Goal: Task Accomplishment & Management: Complete application form

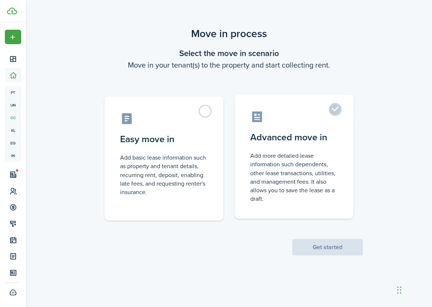
click at [301, 113] on control-radio-card-icon at bounding box center [294, 116] width 88 height 13
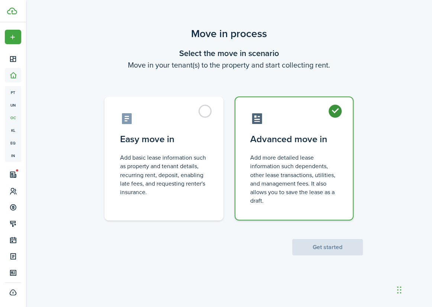
radio input "true"
click at [332, 247] on button "Get started" at bounding box center [327, 247] width 71 height 16
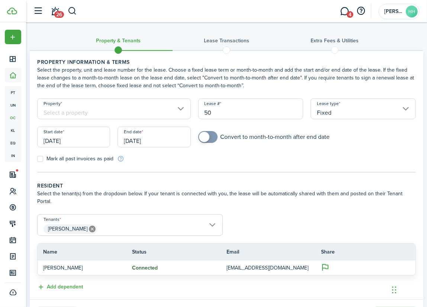
click at [136, 111] on input "Property" at bounding box center [113, 108] width 153 height 21
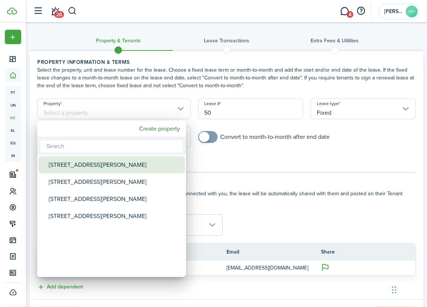
click at [77, 170] on div "[STREET_ADDRESS][PERSON_NAME]" at bounding box center [115, 164] width 132 height 17
type input "[STREET_ADDRESS][PERSON_NAME]"
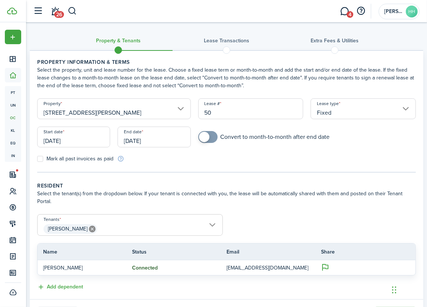
drag, startPoint x: 213, startPoint y: 109, endPoint x: 174, endPoint y: 111, distance: 39.1
click at [175, 111] on form "Property [STREET_ADDRESS][PERSON_NAME] Lease type Fixed Start date [DATE] End d…" at bounding box center [226, 130] width 386 height 64
click at [55, 142] on input "[DATE]" at bounding box center [73, 137] width 73 height 21
type input "[DATE]-[DATE]"
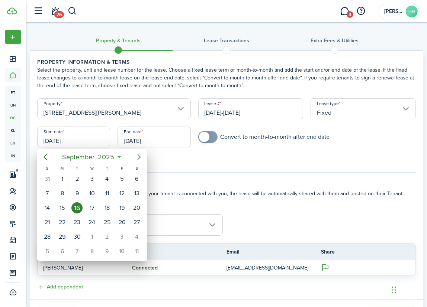
click at [138, 157] on icon "Next page" at bounding box center [139, 157] width 9 height 9
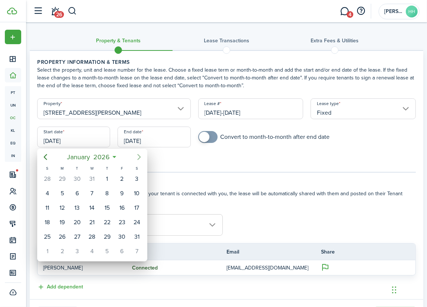
click at [138, 157] on icon "Next page" at bounding box center [139, 157] width 9 height 9
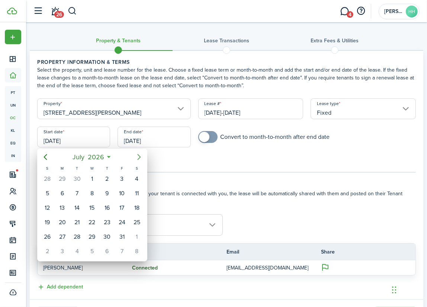
click at [138, 157] on icon "Next page" at bounding box center [139, 157] width 9 height 9
click at [133, 177] on div "1" at bounding box center [136, 179] width 11 height 11
type input "[DATE]"
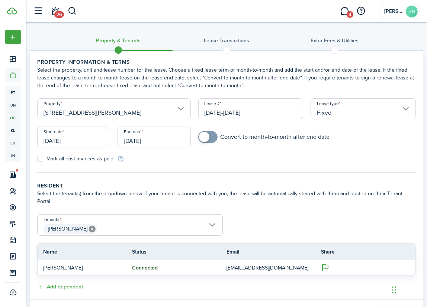
click at [146, 139] on input "[DATE]" at bounding box center [153, 137] width 73 height 21
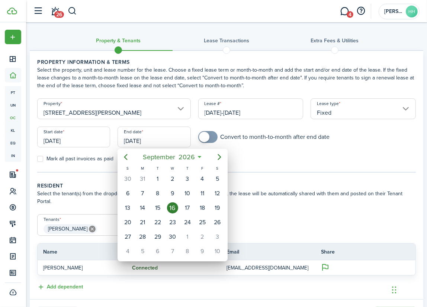
click at [214, 154] on mbsc-button "Next page" at bounding box center [219, 157] width 15 height 15
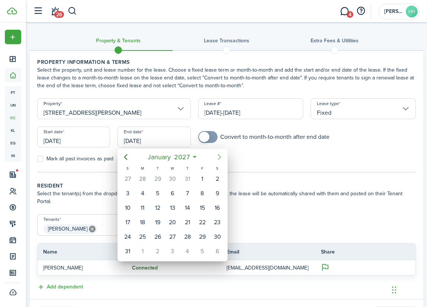
click at [214, 154] on mbsc-button "Next page" at bounding box center [219, 157] width 15 height 15
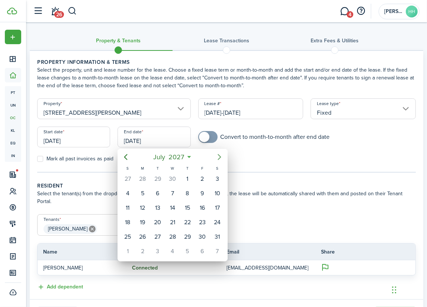
click at [214, 154] on mbsc-button "Next page" at bounding box center [219, 157] width 15 height 15
click at [130, 155] on mbsc-button "Previous page" at bounding box center [125, 157] width 15 height 15
click at [213, 238] on div "31" at bounding box center [216, 237] width 11 height 11
type input "[DATE]"
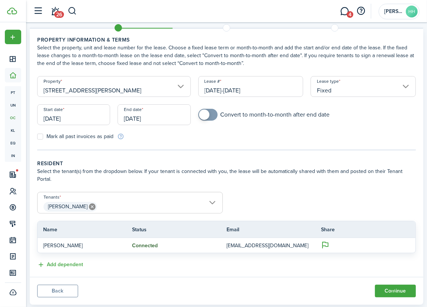
scroll to position [32, 0]
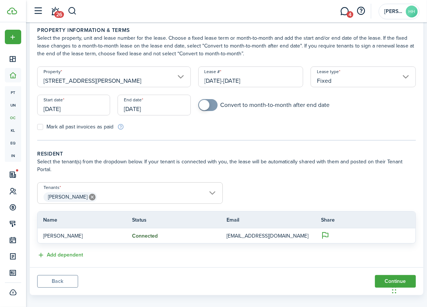
click at [204, 191] on span "[PERSON_NAME]" at bounding box center [130, 197] width 185 height 13
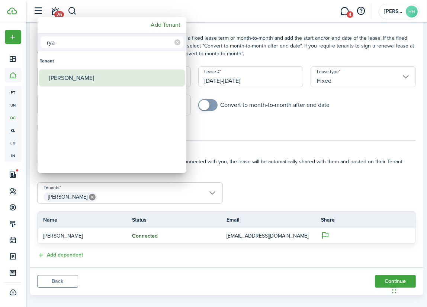
type input "rya"
click at [70, 78] on div "[PERSON_NAME]" at bounding box center [115, 77] width 132 height 17
type input "[PERSON_NAME], [PERSON_NAME]"
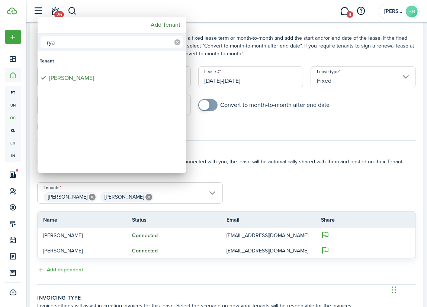
click at [173, 42] on mbsc-icon at bounding box center [177, 42] width 12 height 12
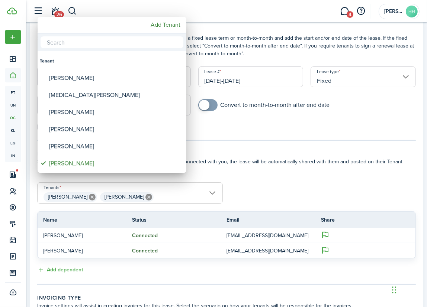
drag, startPoint x: 146, startPoint y: 43, endPoint x: 142, endPoint y: 48, distance: 5.9
click at [146, 43] on input "text" at bounding box center [112, 42] width 143 height 12
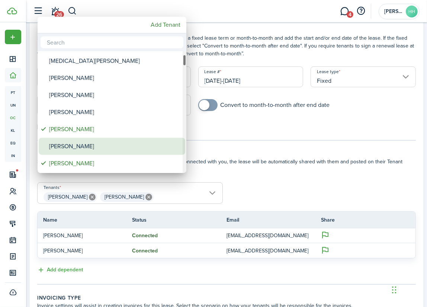
click at [99, 139] on div "[PERSON_NAME]" at bounding box center [115, 146] width 132 height 17
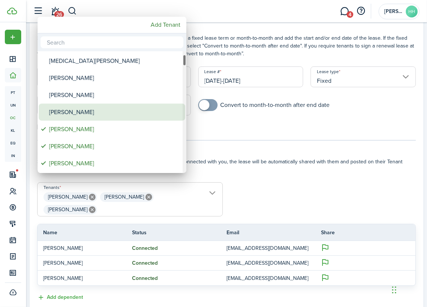
click at [90, 114] on div "[PERSON_NAME]" at bounding box center [115, 112] width 132 height 17
type input "[PERSON_NAME], [PERSON_NAME], [PERSON_NAME], [PERSON_NAME]"
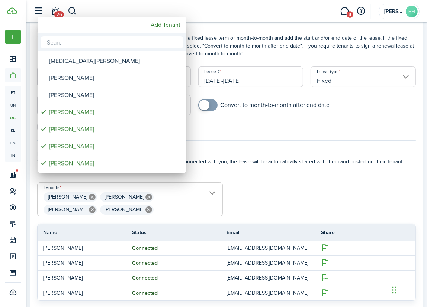
click at [256, 172] on div at bounding box center [214, 154] width 546 height 426
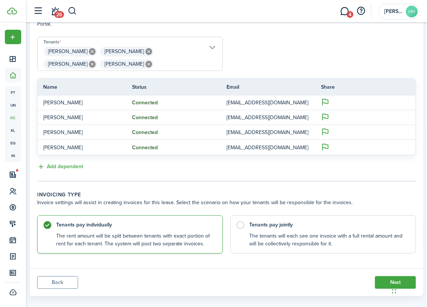
scroll to position [178, 0]
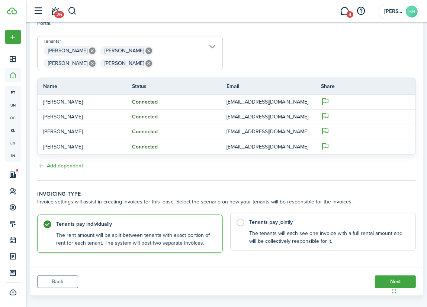
click at [245, 224] on label "Tenants pay jointly The tenants will each see one invoice with a full rental am…" at bounding box center [322, 232] width 185 height 38
radio input "false"
radio input "true"
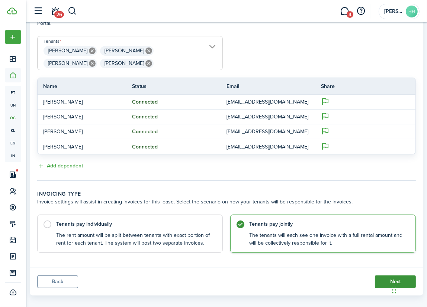
click at [382, 276] on button "Next" at bounding box center [395, 282] width 41 height 13
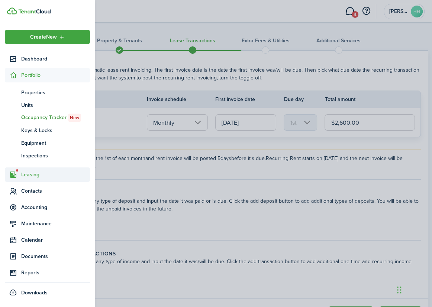
click at [30, 174] on span "Leasing" at bounding box center [55, 175] width 69 height 8
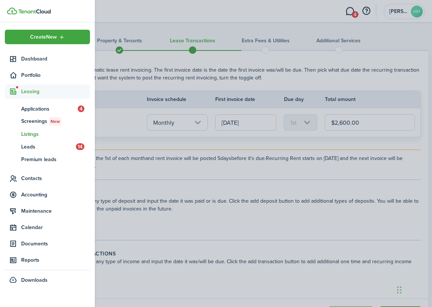
click at [30, 133] on span "Listings" at bounding box center [55, 134] width 69 height 8
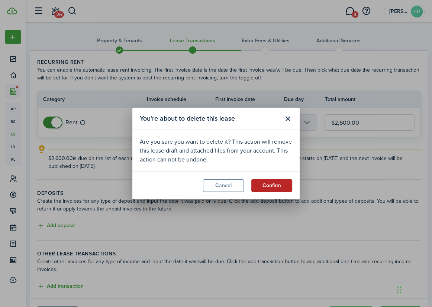
click at [275, 188] on button "Confirm" at bounding box center [271, 185] width 41 height 13
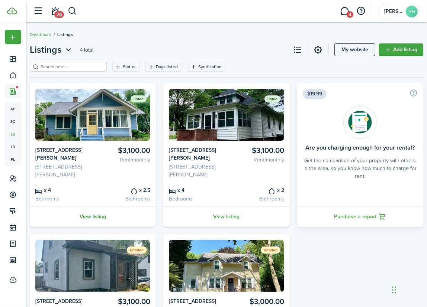
click at [223, 210] on link "View listing" at bounding box center [226, 217] width 126 height 20
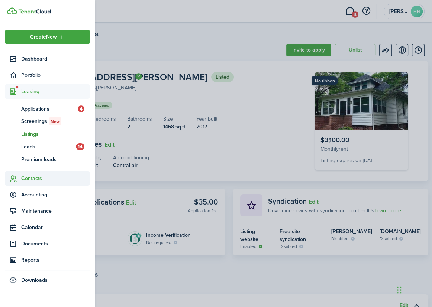
click at [30, 178] on span "Contacts" at bounding box center [55, 179] width 69 height 8
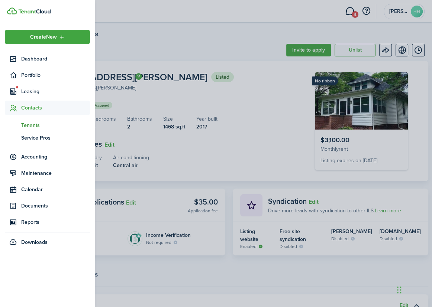
click at [25, 126] on span "Tenants" at bounding box center [55, 126] width 69 height 8
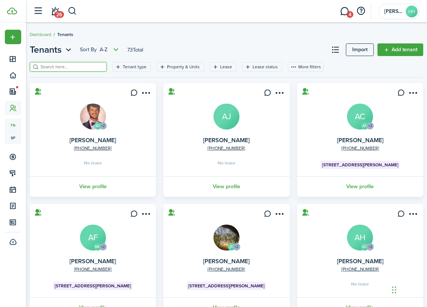
click at [79, 68] on input "search" at bounding box center [71, 67] width 65 height 7
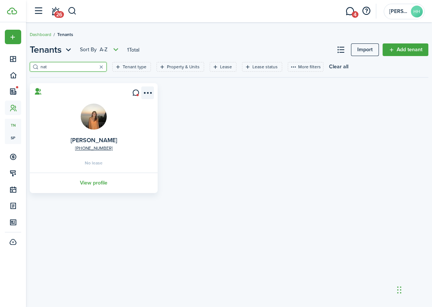
type input "nat"
click at [148, 93] on menu-btn-icon "Open menu" at bounding box center [147, 93] width 13 height 13
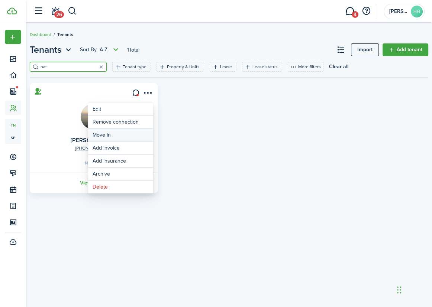
click at [101, 134] on link "Move in" at bounding box center [120, 135] width 65 height 13
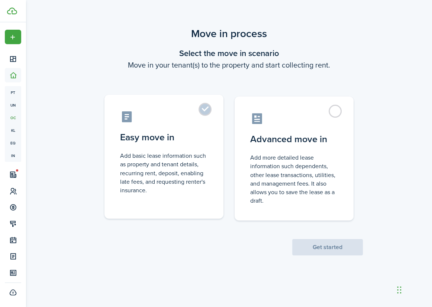
click at [194, 141] on control-radio-card-title "Easy move in" at bounding box center [164, 137] width 88 height 13
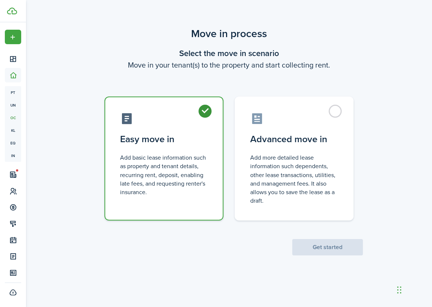
radio input "true"
click at [323, 249] on button "Get started" at bounding box center [327, 247] width 71 height 16
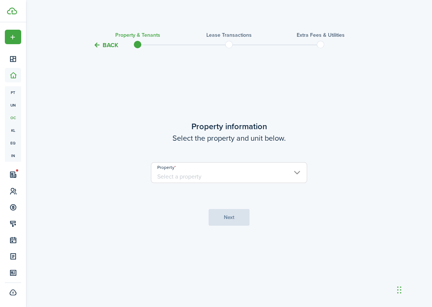
click at [251, 181] on input "Property" at bounding box center [229, 172] width 156 height 21
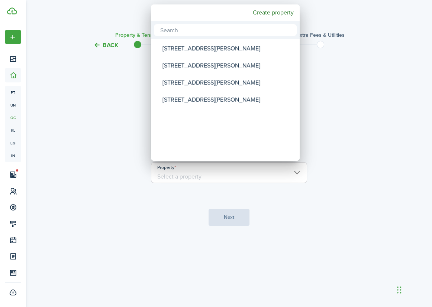
click at [250, 179] on div at bounding box center [216, 154] width 551 height 426
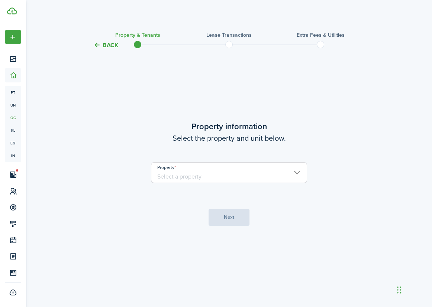
click at [239, 176] on input "Property" at bounding box center [229, 172] width 156 height 21
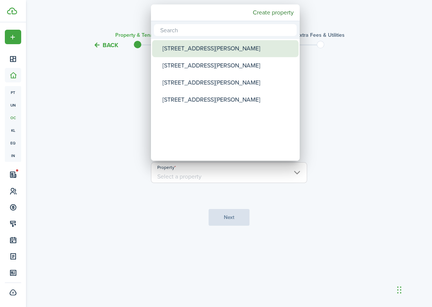
click at [181, 52] on div "[STREET_ADDRESS][PERSON_NAME]" at bounding box center [228, 48] width 132 height 17
type input "[STREET_ADDRESS][PERSON_NAME]"
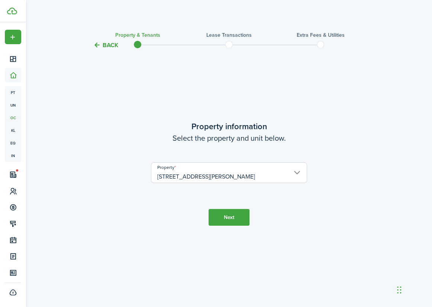
click at [223, 212] on button "Next" at bounding box center [228, 217] width 41 height 17
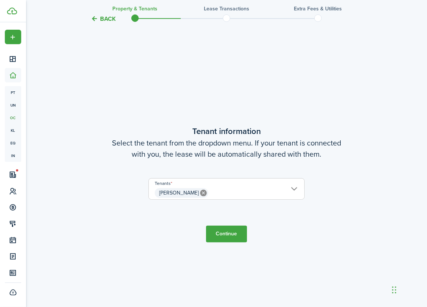
scroll to position [258, 0]
click at [260, 195] on span "[PERSON_NAME]" at bounding box center [226, 192] width 155 height 13
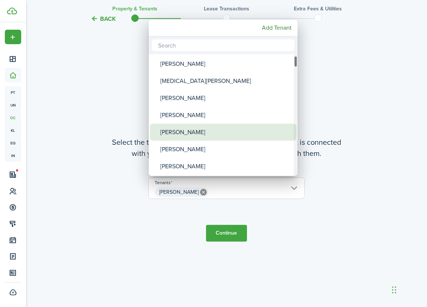
click at [188, 132] on div "[PERSON_NAME]" at bounding box center [226, 132] width 132 height 17
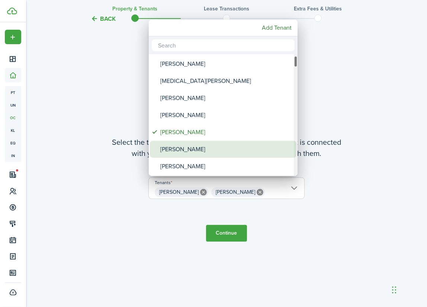
click at [181, 149] on div "[PERSON_NAME]" at bounding box center [226, 149] width 132 height 17
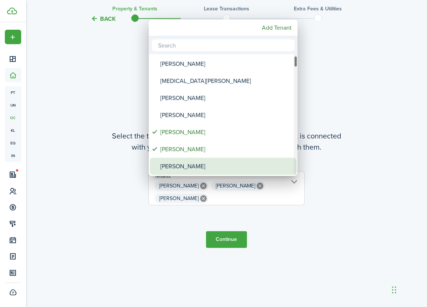
click at [185, 162] on div "[PERSON_NAME]" at bounding box center [226, 166] width 132 height 17
type input "[PERSON_NAME], [PERSON_NAME], [PERSON_NAME], [PERSON_NAME]"
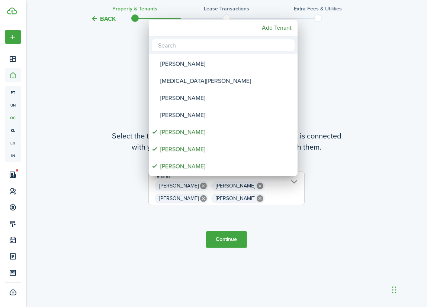
click at [346, 156] on div at bounding box center [214, 154] width 546 height 426
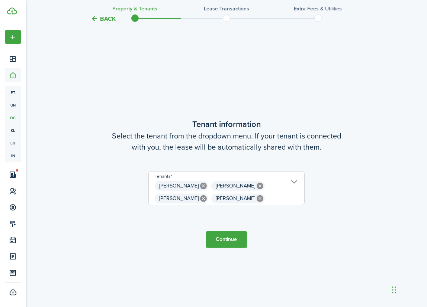
scroll to position [0, 17]
click at [231, 242] on button "Continue" at bounding box center [226, 240] width 41 height 17
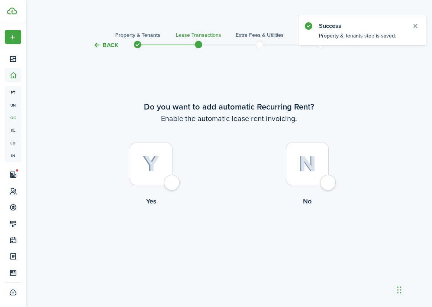
click at [151, 173] on div at bounding box center [151, 164] width 43 height 43
radio input "true"
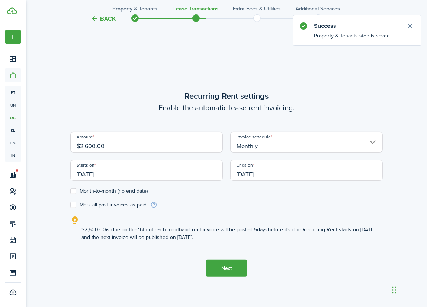
scroll to position [258, 0]
drag, startPoint x: 112, startPoint y: 147, endPoint x: 81, endPoint y: 145, distance: 31.3
click at [81, 145] on input "$2,600.00" at bounding box center [146, 142] width 152 height 21
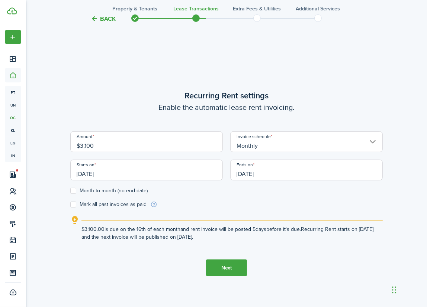
type input "$3,100.00"
click at [59, 93] on div "Back Property & Tenants Lease Transactions Extra fees & Utilities Additional Se…" at bounding box center [226, 52] width 401 height 568
drag, startPoint x: 138, startPoint y: 173, endPoint x: 88, endPoint y: 173, distance: 49.4
click at [88, 173] on input "[DATE]" at bounding box center [146, 170] width 152 height 21
click at [94, 171] on div at bounding box center [214, 154] width 546 height 426
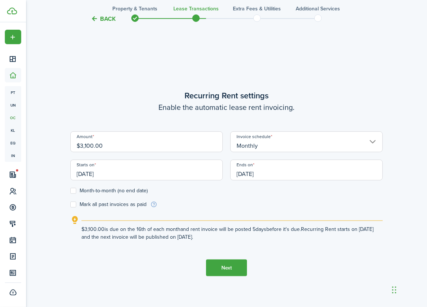
drag, startPoint x: 90, startPoint y: 172, endPoint x: 97, endPoint y: 163, distance: 11.1
click at [96, 164] on input "[DATE]" at bounding box center [146, 170] width 152 height 21
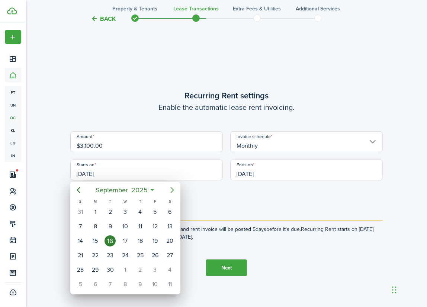
click at [169, 190] on icon "Next page" at bounding box center [172, 190] width 9 height 9
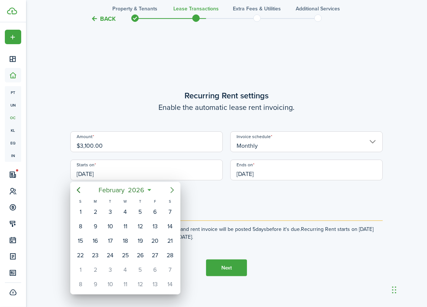
click at [169, 190] on icon "Next page" at bounding box center [172, 190] width 9 height 9
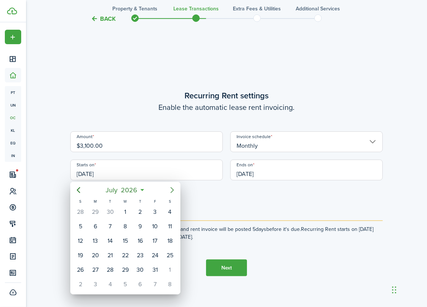
click at [169, 190] on icon "Next page" at bounding box center [172, 190] width 9 height 9
click at [166, 207] on div "1" at bounding box center [169, 212] width 11 height 11
type input "[DATE]"
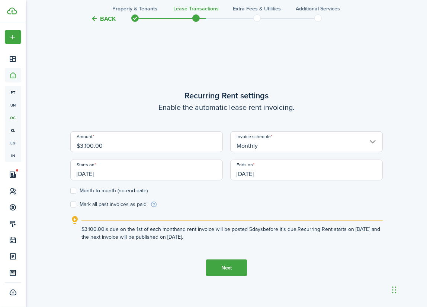
click at [259, 173] on input "[DATE]" at bounding box center [306, 170] width 152 height 21
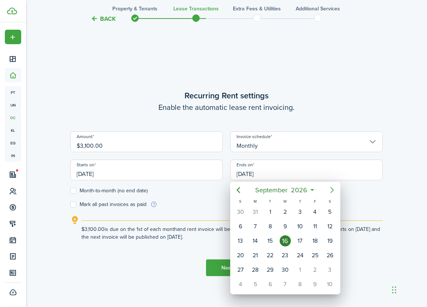
click at [332, 190] on icon "Next page" at bounding box center [331, 190] width 9 height 9
click at [330, 191] on icon "Next page" at bounding box center [331, 190] width 9 height 9
click at [329, 191] on icon "Next page" at bounding box center [331, 190] width 9 height 9
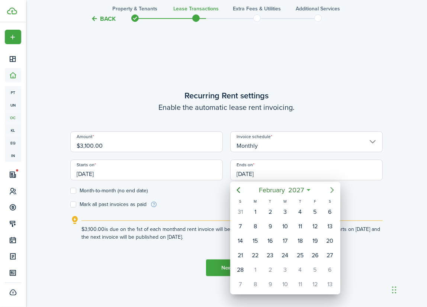
click at [327, 191] on mbsc-button "Next page" at bounding box center [331, 190] width 15 height 15
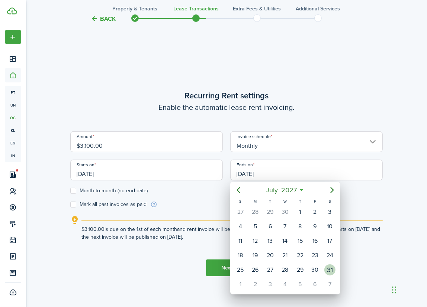
click at [329, 265] on div "31" at bounding box center [329, 270] width 11 height 11
type input "[DATE]"
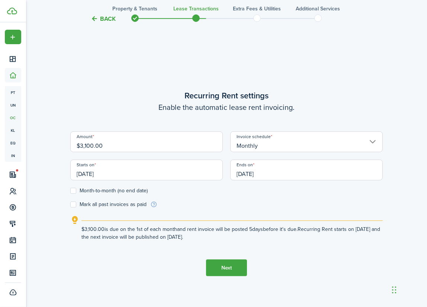
click at [88, 192] on label "Month-to-month (no end date)" at bounding box center [108, 191] width 77 height 6
click at [70, 191] on input "Month-to-month (no end date)" at bounding box center [70, 191] width 0 height 0
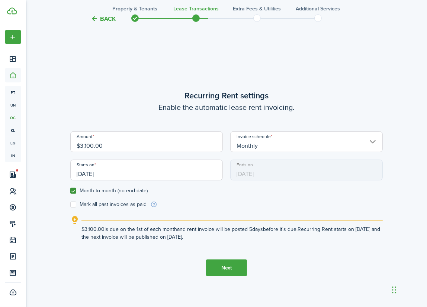
click at [88, 191] on label "Month-to-month (no end date)" at bounding box center [108, 191] width 77 height 6
click at [70, 191] on input "Month-to-month (no end date)" at bounding box center [70, 191] width 0 height 0
checkbox input "false"
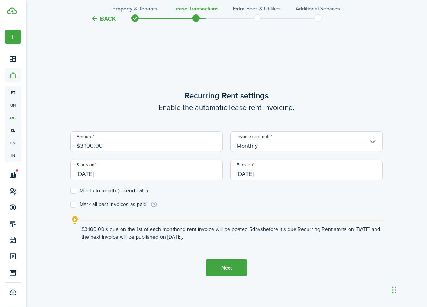
click at [218, 264] on button "Next" at bounding box center [226, 268] width 41 height 17
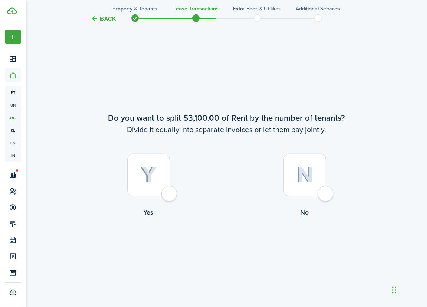
scroll to position [565, 0]
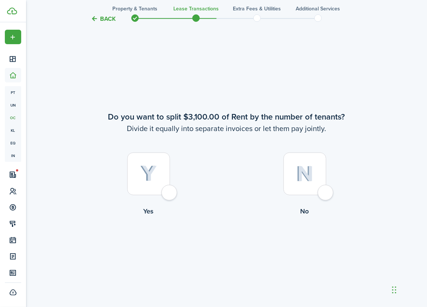
click at [330, 175] on label "No" at bounding box center [304, 186] width 156 height 67
radio input "true"
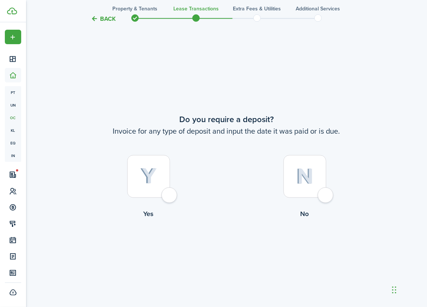
scroll to position [873, 0]
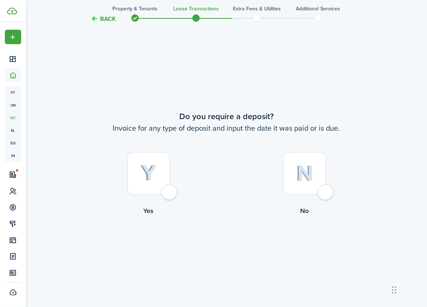
click at [156, 177] on img at bounding box center [148, 173] width 17 height 16
radio input "true"
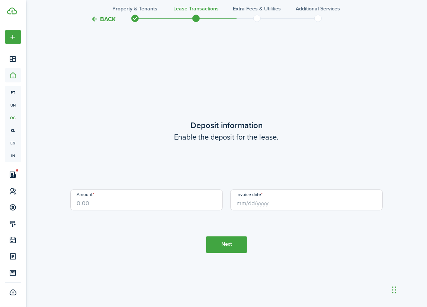
scroll to position [1180, 0]
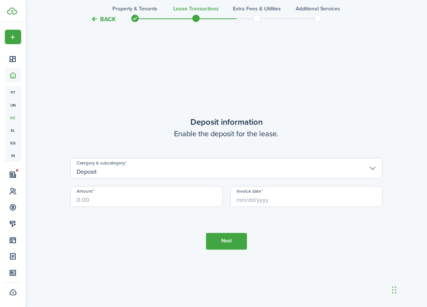
click at [148, 174] on input "Deposit" at bounding box center [226, 168] width 312 height 21
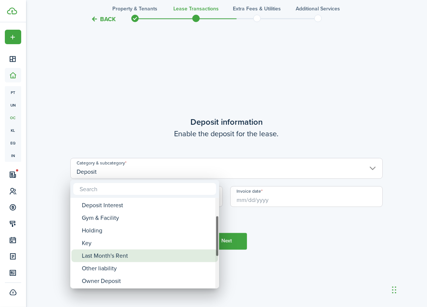
click at [119, 253] on div "Last Month's Rent" at bounding box center [148, 256] width 132 height 13
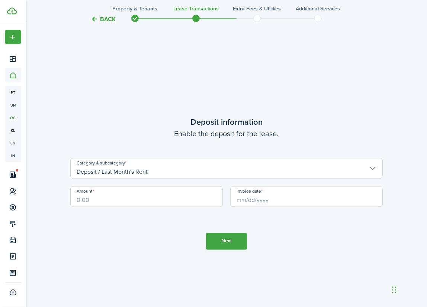
click at [137, 163] on input "Deposit / Last Month's Rent" at bounding box center [226, 168] width 312 height 21
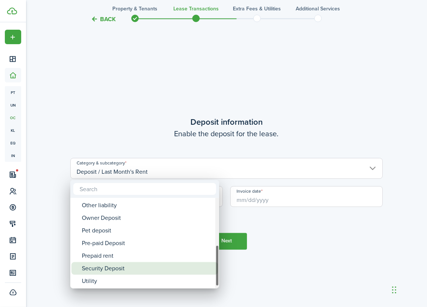
click at [114, 267] on div "Security Deposit" at bounding box center [148, 268] width 132 height 13
type input "Deposit / Security Deposit"
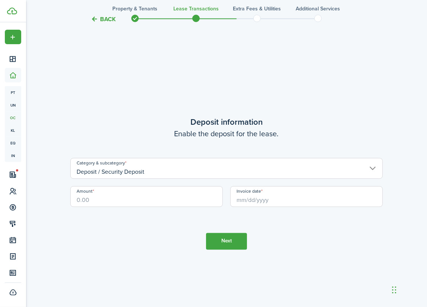
click at [109, 201] on input "Amount" at bounding box center [146, 196] width 152 height 21
click at [264, 198] on input "Invoice date" at bounding box center [306, 196] width 152 height 21
type input "$3,100.00"
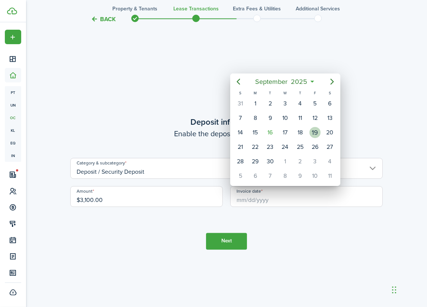
click at [314, 135] on div "19" at bounding box center [314, 132] width 11 height 11
type input "[DATE]"
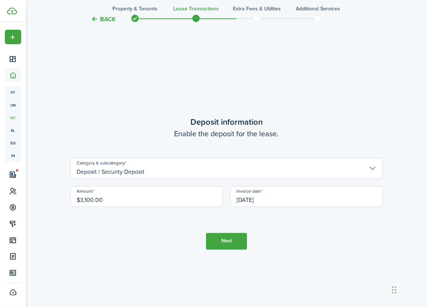
click at [237, 240] on button "Next" at bounding box center [226, 241] width 41 height 17
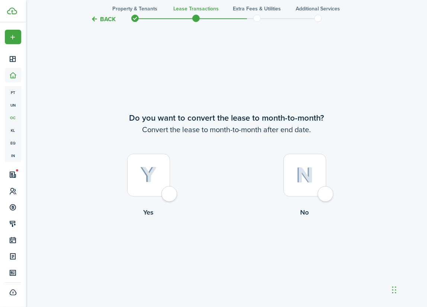
drag, startPoint x: 237, startPoint y: 240, endPoint x: 200, endPoint y: 249, distance: 38.8
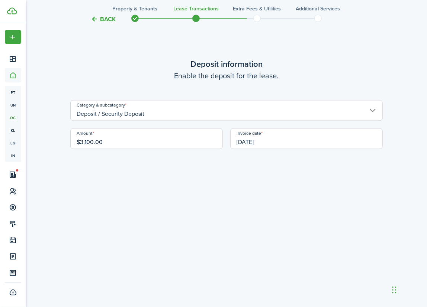
scroll to position [1183, 0]
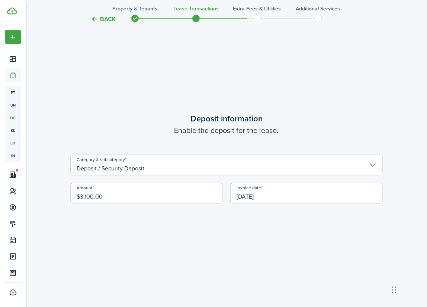
click at [197, 163] on input "Deposit / Security Deposit" at bounding box center [226, 165] width 312 height 21
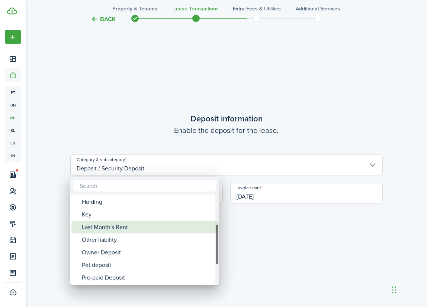
click at [149, 227] on div "Last Month's Rent" at bounding box center [148, 227] width 132 height 13
type input "Deposit / Last Month's Rent"
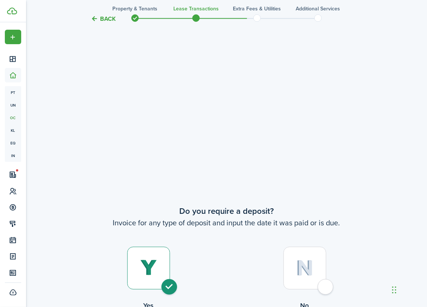
click at [100, 21] on button "Back" at bounding box center [103, 19] width 25 height 8
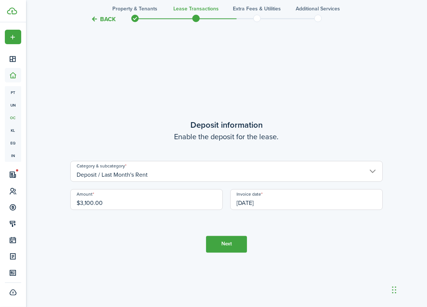
scroll to position [1180, 0]
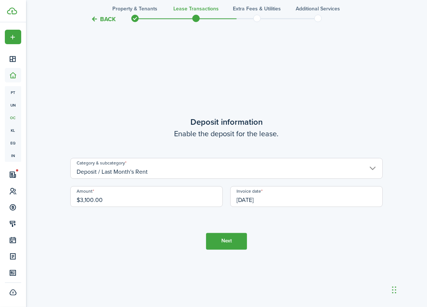
click at [100, 21] on button "Back" at bounding box center [103, 19] width 25 height 8
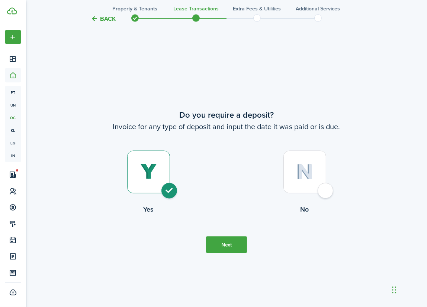
click at [100, 21] on button "Back" at bounding box center [103, 19] width 25 height 8
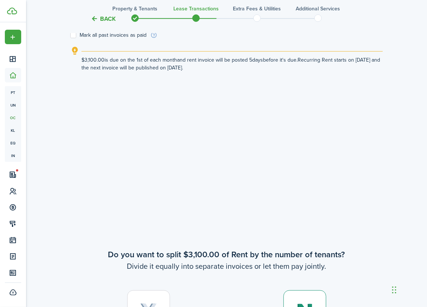
click at [100, 21] on button "Back" at bounding box center [103, 19] width 25 height 8
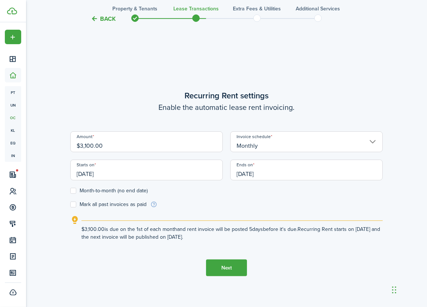
click at [100, 21] on button "Back" at bounding box center [103, 19] width 25 height 8
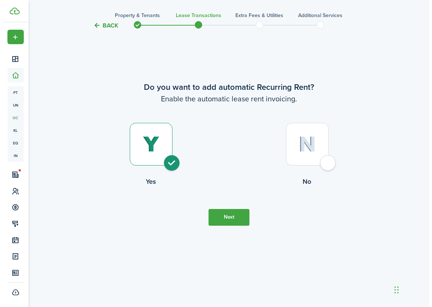
scroll to position [0, 0]
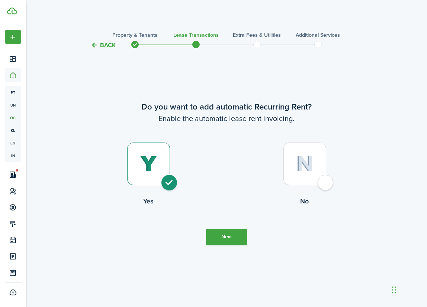
click at [100, 21] on dashboard-content "Back Property & Tenants Lease Transactions Extra fees & Utilities Additional Se…" at bounding box center [226, 307] width 401 height 615
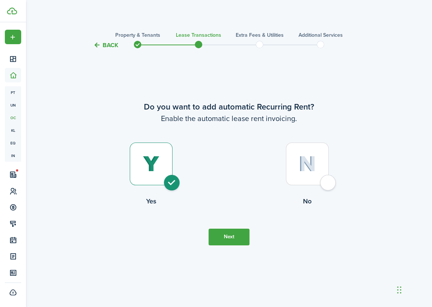
drag, startPoint x: 117, startPoint y: 62, endPoint x: 114, endPoint y: 54, distance: 8.8
click at [117, 60] on tc-wizard-step "Do you want to add automatic Recurring Rent? Enable the automatic lease rent in…" at bounding box center [229, 172] width 312 height 227
click at [106, 35] on tc-wizard-header "Back Property & Tenants Lease Transactions Extra fees & Utilities Additional Se…" at bounding box center [228, 42] width 323 height 33
click at [106, 43] on button "Back" at bounding box center [105, 45] width 25 height 8
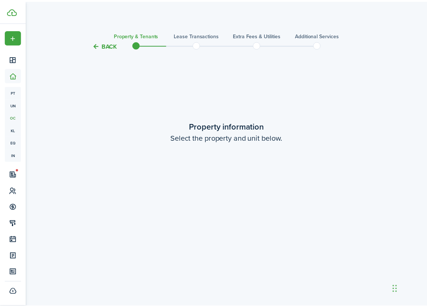
scroll to position [258, 0]
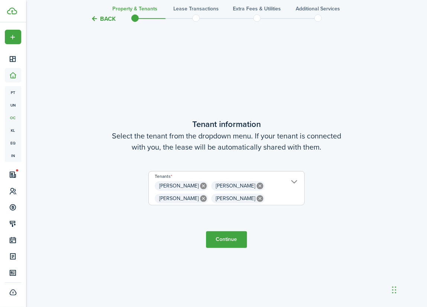
click at [108, 22] on button "Back" at bounding box center [103, 19] width 25 height 8
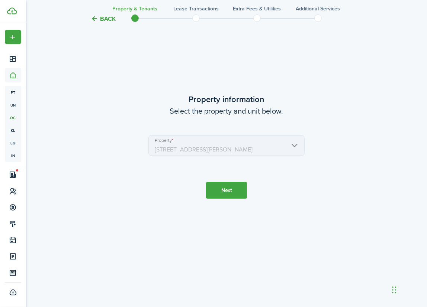
scroll to position [0, 0]
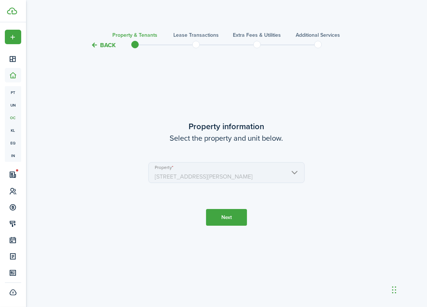
click at [108, 22] on div "Back Property & Tenants Lease Transactions Extra fees & Utilities Additional Se…" at bounding box center [226, 156] width 401 height 268
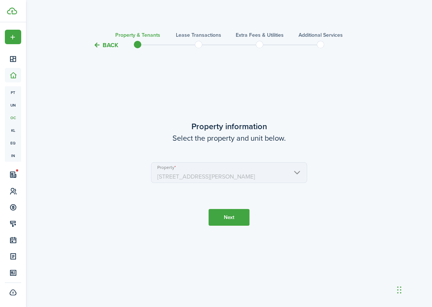
click at [100, 37] on tc-wizard-header "Back Property & Tenants Lease Transactions Extra fees & Utilities Additional Se…" at bounding box center [228, 42] width 323 height 33
click at [100, 43] on button "Back" at bounding box center [105, 45] width 25 height 8
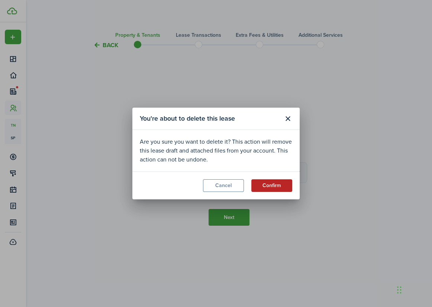
click at [267, 182] on button "Confirm" at bounding box center [271, 185] width 41 height 13
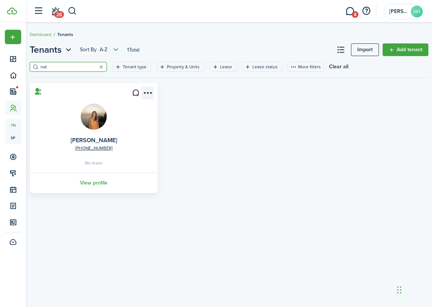
click at [153, 93] on menu-btn-icon "Open menu" at bounding box center [147, 93] width 13 height 13
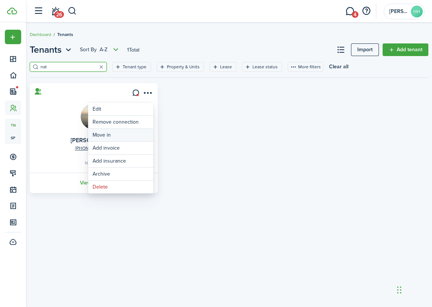
click at [125, 137] on link "Move in" at bounding box center [120, 135] width 65 height 13
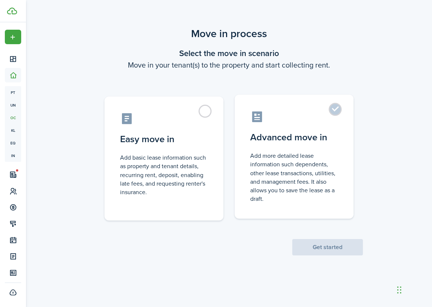
click at [294, 155] on control-radio-card-description "Add more detailed lease information such dependents, other lease transactions, …" at bounding box center [294, 178] width 88 height 52
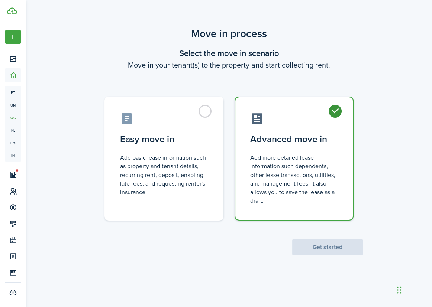
radio input "true"
click at [334, 248] on button "Get started" at bounding box center [327, 247] width 71 height 16
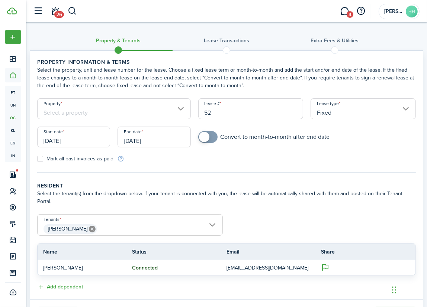
click at [106, 110] on input "Property" at bounding box center [113, 108] width 153 height 21
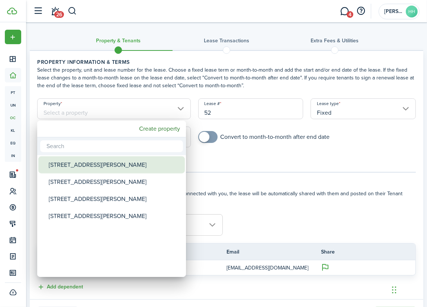
click at [74, 167] on div "[STREET_ADDRESS][PERSON_NAME]" at bounding box center [115, 164] width 132 height 17
type input "[STREET_ADDRESS][PERSON_NAME]"
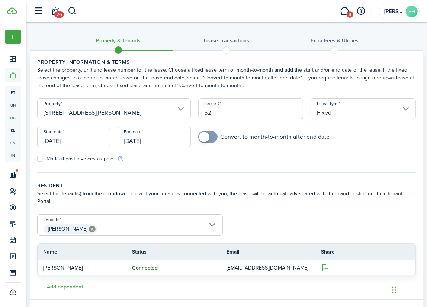
drag, startPoint x: 223, startPoint y: 111, endPoint x: 178, endPoint y: 114, distance: 44.7
click at [179, 114] on form "Property [STREET_ADDRESS][PERSON_NAME] Lease type Fixed Start date [DATE] End d…" at bounding box center [226, 130] width 386 height 64
click at [91, 146] on input "[DATE]" at bounding box center [73, 137] width 73 height 21
type input "[DATE]-[DATE]"
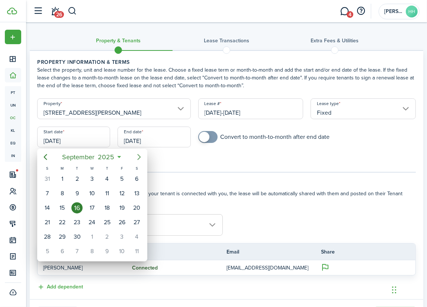
click at [135, 159] on icon "Next page" at bounding box center [139, 157] width 9 height 9
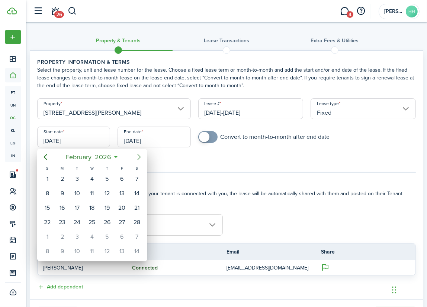
click at [135, 159] on icon "Next page" at bounding box center [139, 157] width 9 height 9
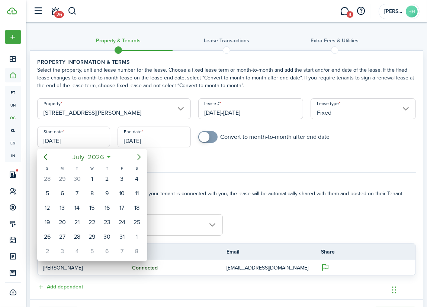
click at [134, 159] on mbsc-button "Next page" at bounding box center [139, 157] width 15 height 15
click at [133, 176] on div "1" at bounding box center [136, 179] width 11 height 11
type input "[DATE]"
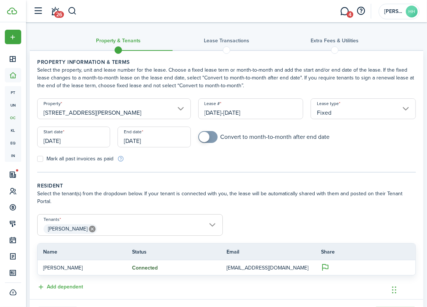
click at [140, 149] on div "End date [DATE]" at bounding box center [154, 141] width 80 height 28
click at [140, 141] on input "[DATE]" at bounding box center [153, 137] width 73 height 21
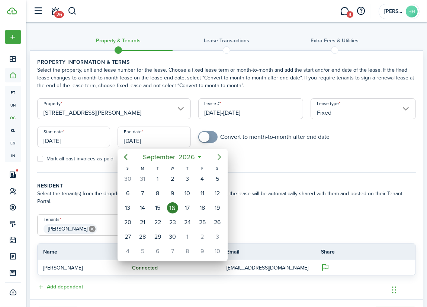
click at [216, 156] on icon "Next page" at bounding box center [219, 157] width 9 height 9
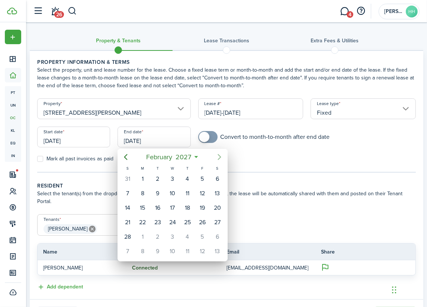
click at [216, 156] on icon "Next page" at bounding box center [219, 157] width 9 height 9
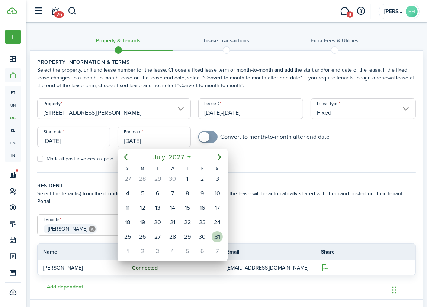
click at [215, 233] on div "31" at bounding box center [216, 237] width 11 height 11
type input "[DATE]"
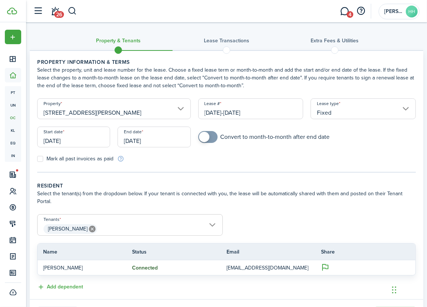
click at [208, 149] on div "Convert to month-to-month after end date" at bounding box center [306, 140] width 225 height 19
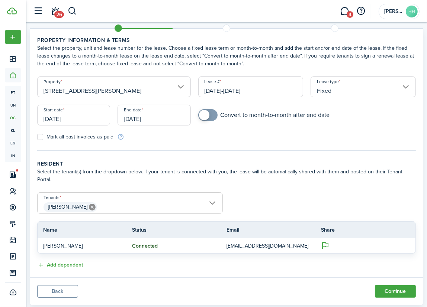
scroll to position [32, 0]
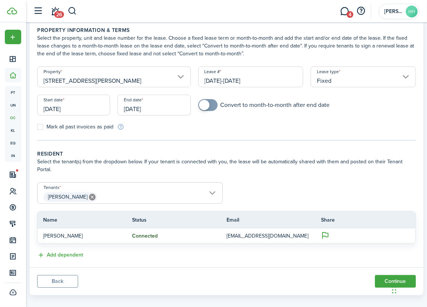
click at [144, 191] on span "[PERSON_NAME]" at bounding box center [130, 197] width 185 height 13
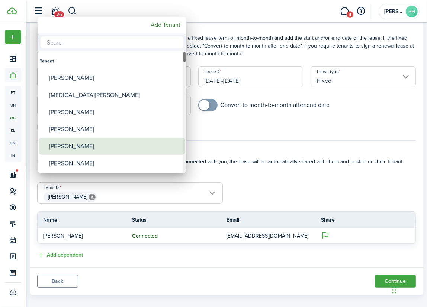
click at [87, 142] on div "[PERSON_NAME]" at bounding box center [115, 146] width 132 height 17
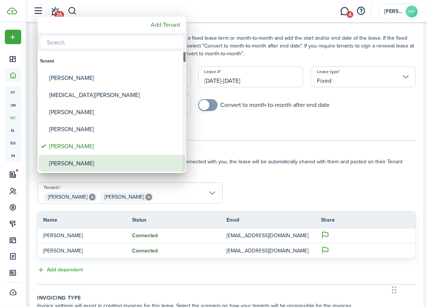
click at [81, 162] on div "[PERSON_NAME]" at bounding box center [115, 163] width 132 height 17
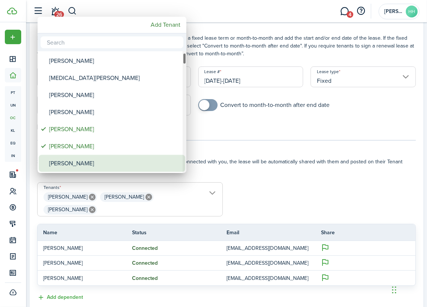
click at [81, 159] on div "[PERSON_NAME]" at bounding box center [115, 163] width 132 height 17
type input "[PERSON_NAME], [PERSON_NAME], [PERSON_NAME], [PERSON_NAME]"
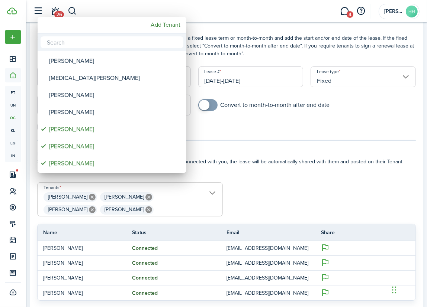
click at [289, 182] on div at bounding box center [214, 154] width 546 height 426
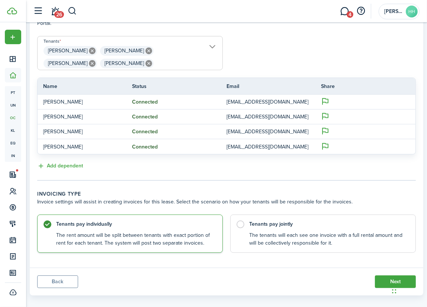
scroll to position [178, 0]
click at [292, 219] on label "Tenants pay jointly The tenants will each see one invoice with a full rental am…" at bounding box center [322, 232] width 185 height 38
radio input "false"
radio input "true"
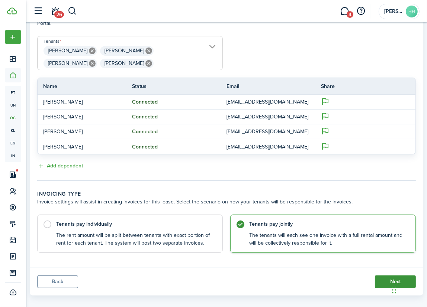
click at [381, 276] on button "Next" at bounding box center [395, 282] width 41 height 13
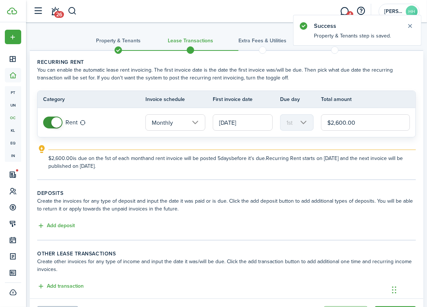
drag, startPoint x: 360, startPoint y: 120, endPoint x: 309, endPoint y: 125, distance: 51.5
click at [310, 125] on tr "Rent Monthly [DATE] 1st $2,600.00" at bounding box center [227, 122] width 378 height 29
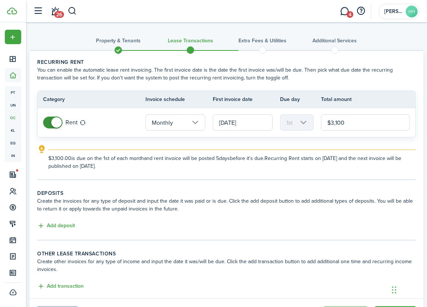
type input "$3,100.00"
click at [318, 171] on tc-wizard-step "Recurring rent You can enable the automatic lease rent invoicing. The first inv…" at bounding box center [226, 119] width 378 height 122
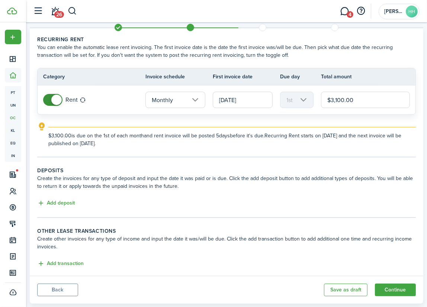
scroll to position [33, 0]
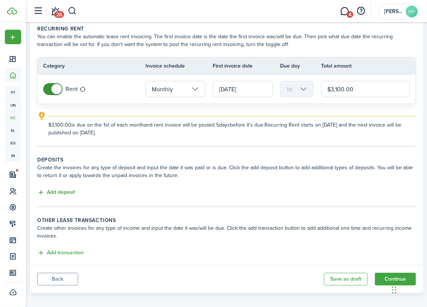
click at [57, 190] on button "Add deposit" at bounding box center [56, 192] width 38 height 9
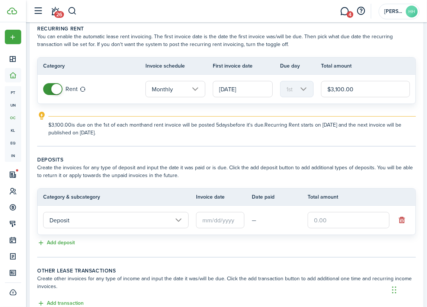
click at [164, 215] on input "Deposit" at bounding box center [115, 220] width 145 height 16
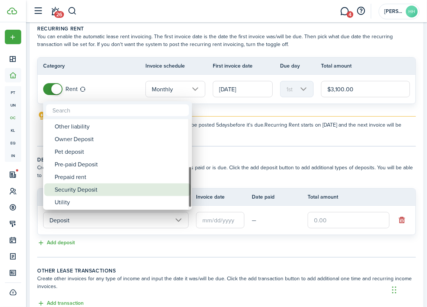
click at [89, 182] on div "Deposit Deposit Cleaning Deposit Deposit Interest Gym & Facility Holding Key La…" at bounding box center [117, 164] width 149 height 1099
click at [130, 193] on div "Security Deposit" at bounding box center [121, 190] width 132 height 13
type input "Deposit / Security Deposit"
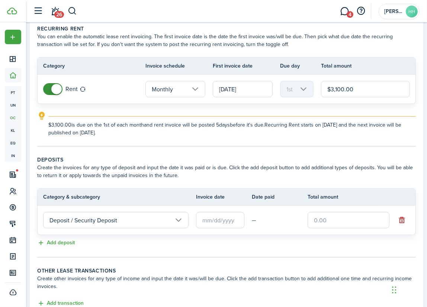
click at [226, 225] on input "text" at bounding box center [220, 220] width 48 height 16
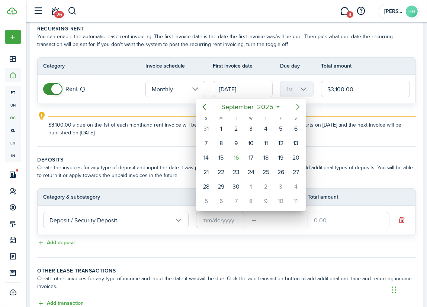
click at [295, 107] on icon "Next page" at bounding box center [297, 107] width 9 height 9
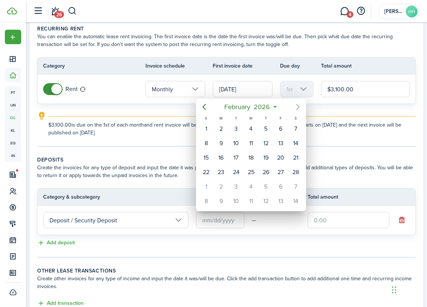
click at [295, 107] on icon "Next page" at bounding box center [297, 107] width 9 height 9
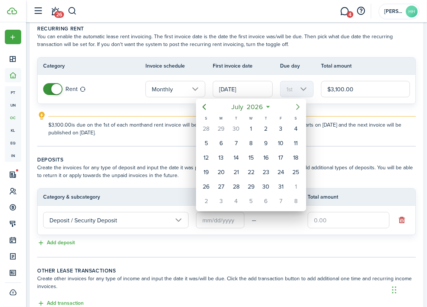
click at [295, 107] on icon "Next page" at bounding box center [297, 107] width 9 height 9
click at [294, 122] on div "[DATE]" at bounding box center [295, 129] width 15 height 14
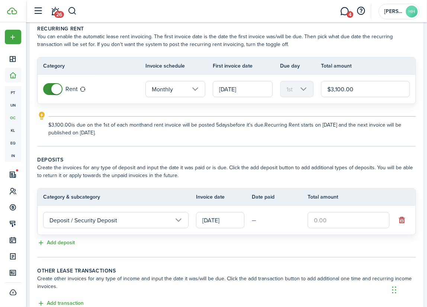
click at [242, 222] on input "[DATE]" at bounding box center [220, 220] width 48 height 16
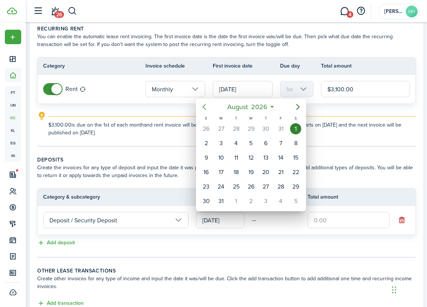
click at [204, 106] on icon "Previous page" at bounding box center [204, 107] width 3 height 6
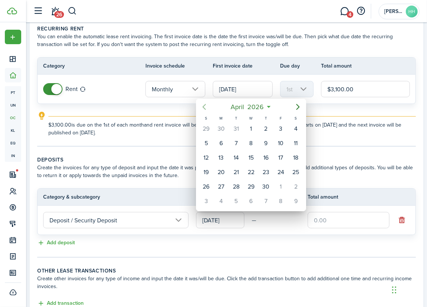
click at [204, 106] on icon "Previous page" at bounding box center [204, 107] width 3 height 6
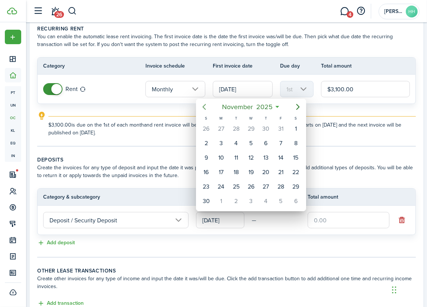
click at [204, 106] on icon "Previous page" at bounding box center [204, 107] width 3 height 6
click at [295, 108] on icon "Next page" at bounding box center [297, 107] width 9 height 9
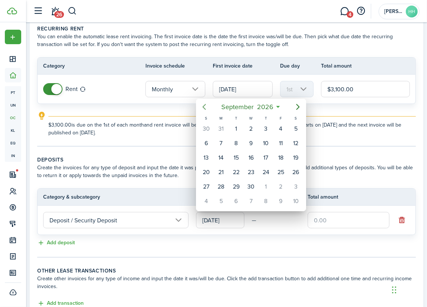
click at [204, 109] on icon "Previous page" at bounding box center [204, 107] width 3 height 6
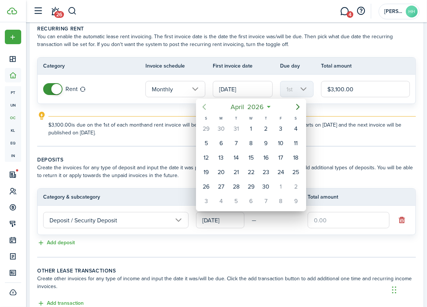
click at [204, 109] on icon "Previous page" at bounding box center [204, 107] width 3 height 6
click at [203, 108] on icon "Previous page" at bounding box center [204, 107] width 9 height 9
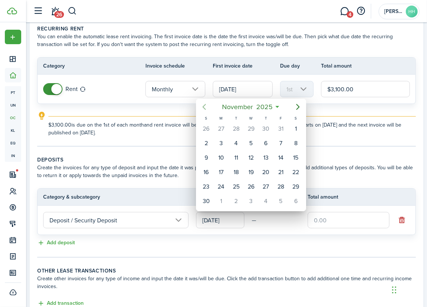
click at [203, 108] on icon "Previous page" at bounding box center [204, 107] width 9 height 9
click at [297, 109] on icon "Next page" at bounding box center [297, 107] width 3 height 6
click at [275, 156] on div "19" at bounding box center [280, 157] width 11 height 11
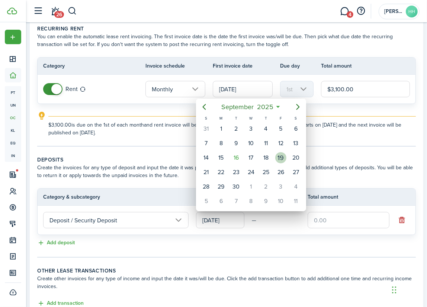
type input "[DATE]"
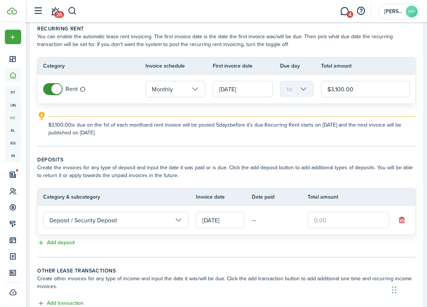
click at [325, 219] on input "text" at bounding box center [348, 220] width 82 height 16
type input "$3,100.00"
click at [70, 240] on button "Add deposit" at bounding box center [56, 243] width 38 height 9
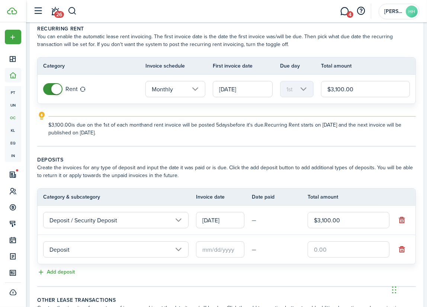
click at [68, 243] on input "Deposit" at bounding box center [115, 250] width 145 height 16
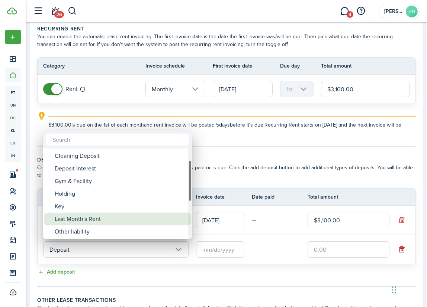
click at [85, 214] on div "Last Month's Rent" at bounding box center [121, 219] width 132 height 13
type input "Deposit / Last Month's Rent"
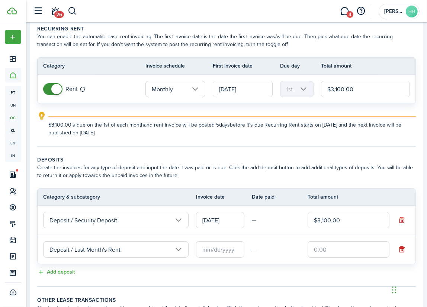
click at [204, 248] on input "text" at bounding box center [220, 250] width 48 height 16
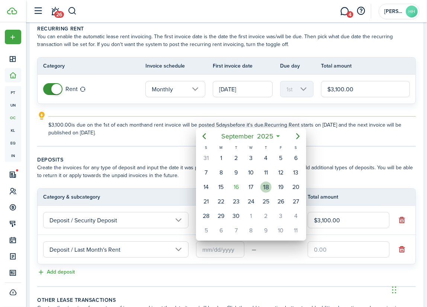
click at [276, 188] on div "19" at bounding box center [280, 187] width 11 height 11
type input "[DATE]"
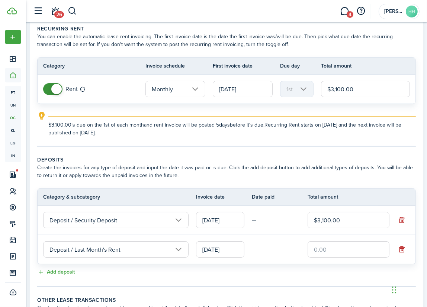
click at [321, 249] on input "text" at bounding box center [348, 250] width 82 height 16
type input "$3,100.00"
click at [305, 269] on div "Add deposit" at bounding box center [226, 272] width 378 height 9
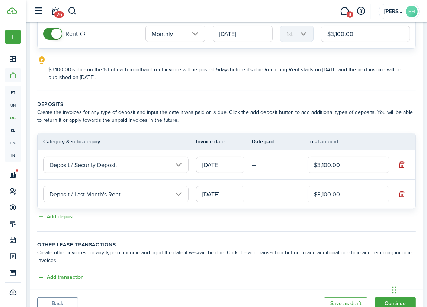
scroll to position [119, 0]
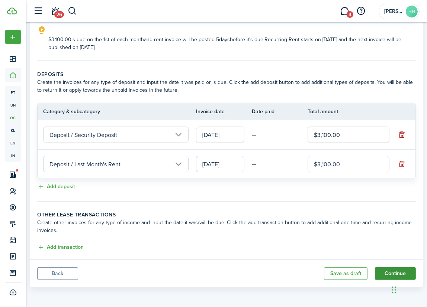
click at [382, 268] on button "Continue" at bounding box center [395, 274] width 41 height 13
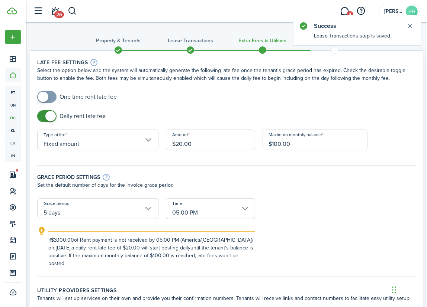
click at [188, 207] on input "05:00 PM" at bounding box center [210, 208] width 89 height 21
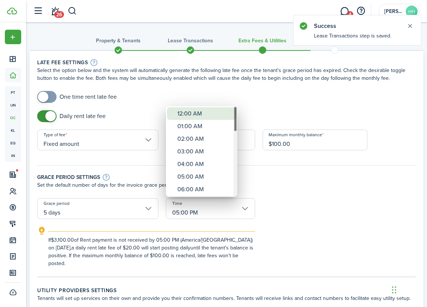
click at [201, 115] on div "12:00 AM" at bounding box center [204, 113] width 54 height 13
type input "12:00 AM"
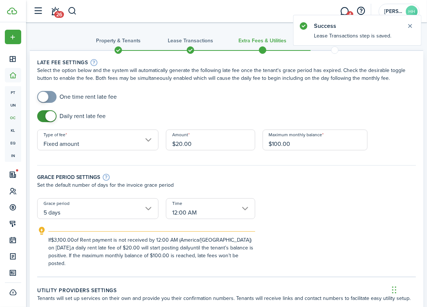
click at [268, 188] on p "Set the default number of days for the invoice grace period" at bounding box center [226, 185] width 378 height 8
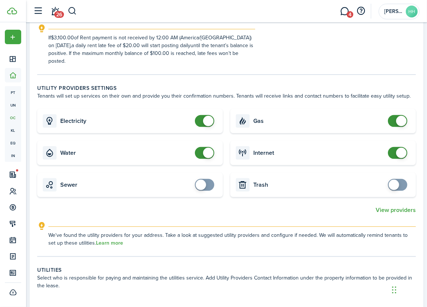
checkbox input "true"
click at [200, 180] on span at bounding box center [200, 185] width 10 height 10
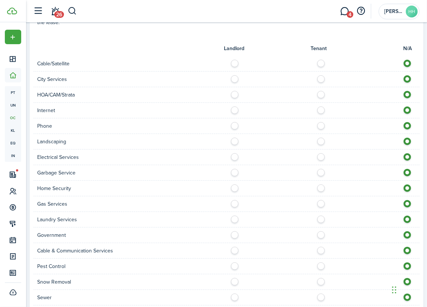
scroll to position [473, 0]
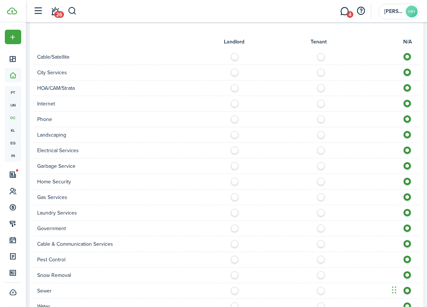
click at [320, 53] on label at bounding box center [322, 55] width 13 height 4
radio input "true"
click at [234, 69] on label at bounding box center [236, 71] width 13 height 4
click at [323, 69] on label at bounding box center [322, 71] width 13 height 4
radio input "false"
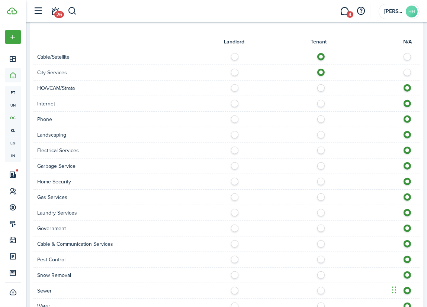
click at [409, 69] on label at bounding box center [408, 71] width 13 height 4
radio input "false"
radio input "true"
click at [324, 100] on div at bounding box center [322, 104] width 193 height 8
click at [320, 100] on label at bounding box center [322, 102] width 13 height 4
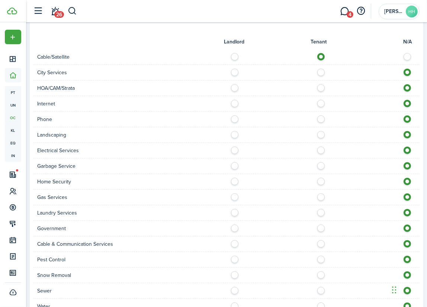
radio input "true"
click at [320, 116] on label at bounding box center [322, 118] width 13 height 4
radio input "true"
click at [321, 116] on label at bounding box center [322, 118] width 13 height 4
click at [236, 131] on label at bounding box center [236, 133] width 13 height 4
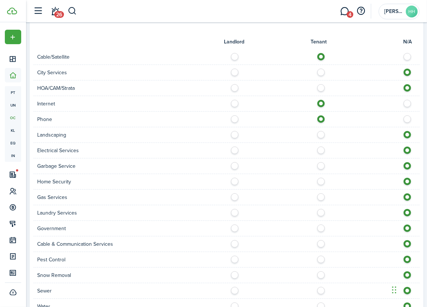
radio input "true"
click at [317, 147] on label at bounding box center [322, 149] width 13 height 4
radio input "true"
click at [236, 162] on label at bounding box center [236, 164] width 13 height 4
radio input "true"
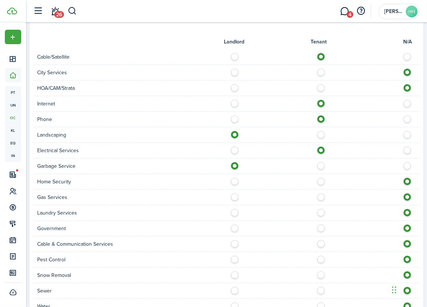
click at [321, 194] on label at bounding box center [322, 196] width 13 height 4
radio input "true"
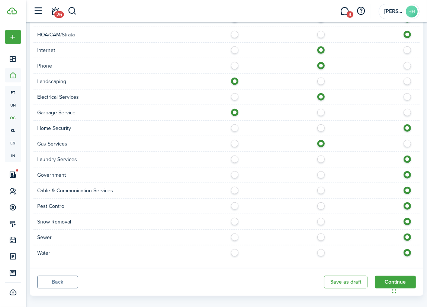
scroll to position [527, 0]
click at [323, 187] on label at bounding box center [322, 189] width 13 height 4
radio input "true"
click at [236, 202] on label at bounding box center [236, 204] width 13 height 4
radio input "true"
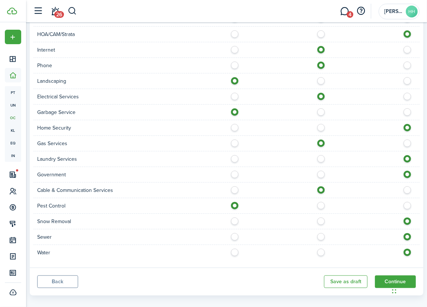
click at [238, 218] on label at bounding box center [236, 220] width 13 height 4
radio input "true"
click at [317, 233] on div at bounding box center [322, 237] width 193 height 8
click at [321, 233] on label at bounding box center [322, 235] width 13 height 4
radio input "true"
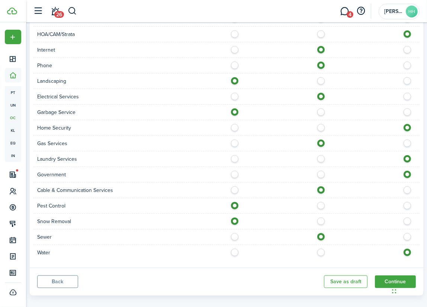
click at [321, 249] on label at bounding box center [322, 251] width 13 height 4
radio input "true"
click at [390, 276] on button "Continue" at bounding box center [395, 282] width 41 height 13
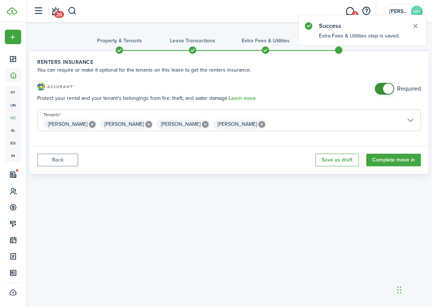
checkbox input "false"
click at [381, 90] on span at bounding box center [384, 89] width 7 height 12
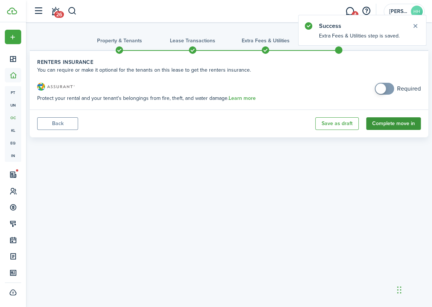
click at [394, 127] on button "Complete move in" at bounding box center [393, 123] width 55 height 13
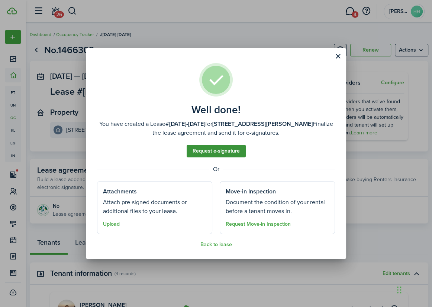
click at [214, 156] on link "Request e-signature" at bounding box center [216, 151] width 59 height 13
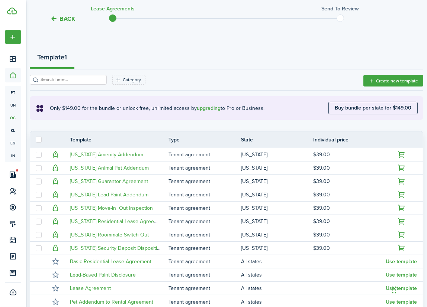
scroll to position [135, 0]
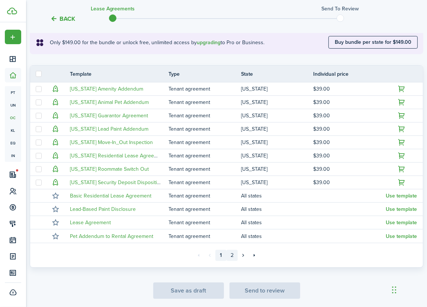
click at [234, 257] on link "2" at bounding box center [231, 255] width 11 height 11
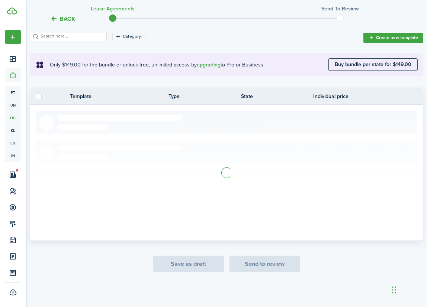
scroll to position [135, 0]
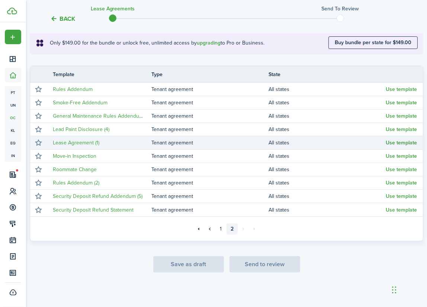
click at [397, 142] on button "Use template" at bounding box center [400, 143] width 31 height 6
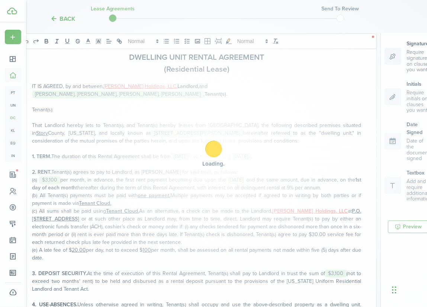
scroll to position [130, 0]
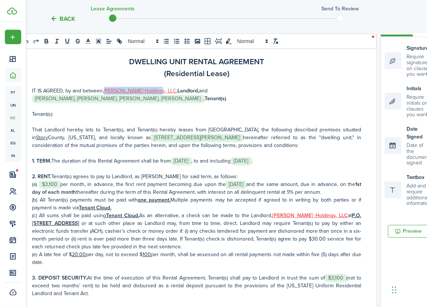
drag, startPoint x: 156, startPoint y: 91, endPoint x: 104, endPoint y: 90, distance: 52.0
click at [104, 90] on p "IT IS AGREED, by and between, [PERSON_NAME] Holdings, LLC , Landlord, and ﻿ [PE…" at bounding box center [196, 95] width 329 height 16
click at [110, 91] on u "[PERSON_NAME] Holdings, LLC" at bounding box center [140, 91] width 72 height 8
drag, startPoint x: 106, startPoint y: 90, endPoint x: 155, endPoint y: 90, distance: 49.4
click at [155, 90] on u "[PERSON_NAME] Holdings, LLC" at bounding box center [140, 91] width 72 height 8
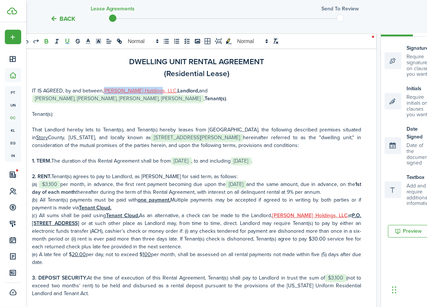
click at [48, 42] on icon "bold" at bounding box center [46, 41] width 7 height 7
click at [87, 42] on icon at bounding box center [88, 41] width 7 height 7
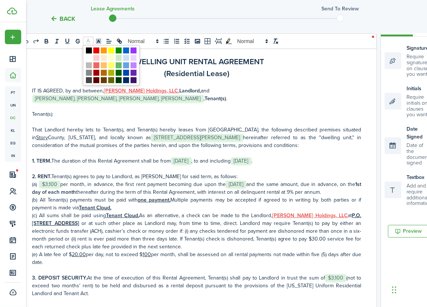
click at [89, 51] on span at bounding box center [89, 51] width 6 height 6
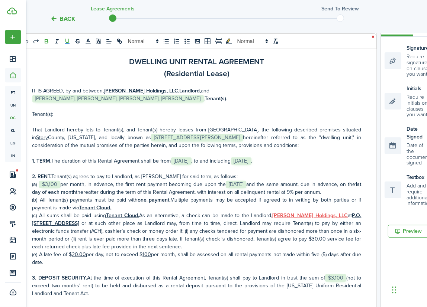
copy p "[PERSON_NAME] Holdings, LLC"
click at [162, 116] on p "Tenant(s):" at bounding box center [196, 114] width 329 height 8
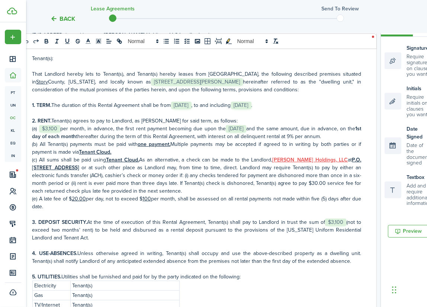
scroll to position [67, 0]
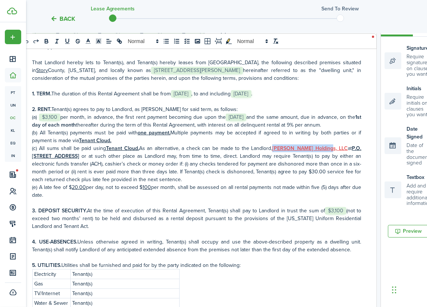
drag, startPoint x: 266, startPoint y: 149, endPoint x: 319, endPoint y: 149, distance: 52.4
click at [319, 149] on p "(c) All sums shall be paid using Tenant Cloud. As an alternative, a check can b…" at bounding box center [196, 164] width 329 height 39
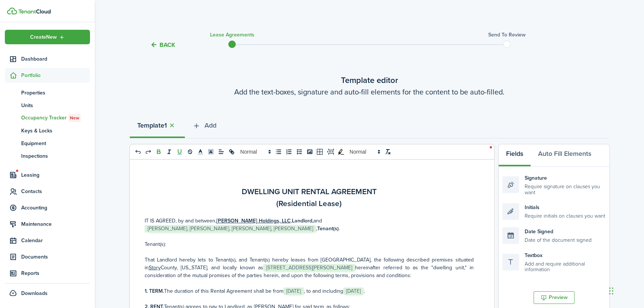
scroll to position [0, 0]
click at [199, 123] on icon "button" at bounding box center [196, 126] width 9 height 8
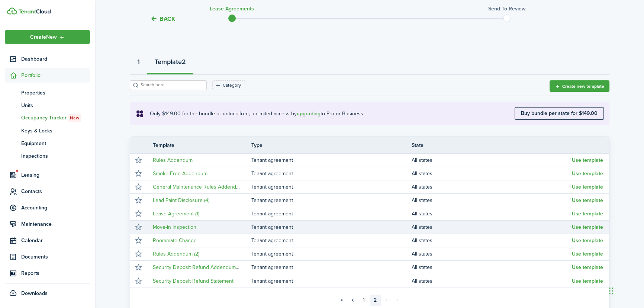
scroll to position [67, 0]
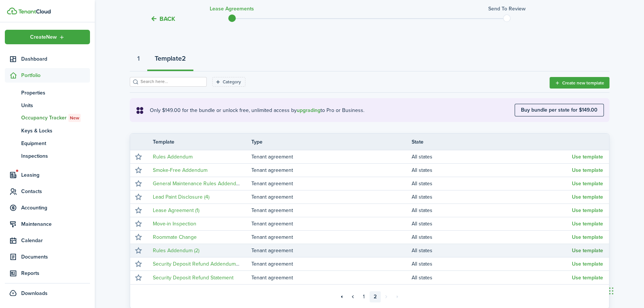
click at [431, 249] on button "Use template" at bounding box center [587, 250] width 31 height 6
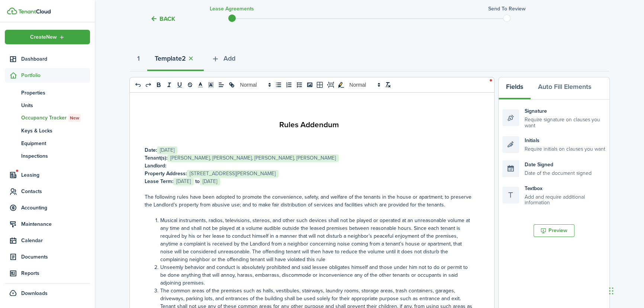
click at [192, 166] on p "Landlord:" at bounding box center [309, 166] width 329 height 8
drag, startPoint x: 220, startPoint y: 164, endPoint x: 167, endPoint y: 163, distance: 53.2
click at [167, 163] on p "Landlord: [PERSON_NAME] Holdings, LLC" at bounding box center [309, 166] width 329 height 8
click at [178, 85] on icon "underline" at bounding box center [179, 84] width 3 height 4
click at [152, 82] on button "redo: redo" at bounding box center [148, 84] width 10 height 9
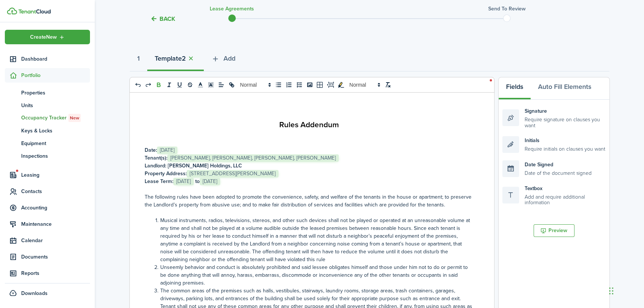
click at [266, 135] on p at bounding box center [309, 134] width 329 height 8
click at [217, 165] on strong "Landlord: [PERSON_NAME] Holdings, LLC" at bounding box center [193, 166] width 97 height 8
drag, startPoint x: 222, startPoint y: 165, endPoint x: 170, endPoint y: 163, distance: 52.5
click at [169, 164] on p "Landlord: [PERSON_NAME] Holdings, LLC" at bounding box center [309, 166] width 329 height 8
click at [157, 87] on icon "bold" at bounding box center [158, 84] width 7 height 7
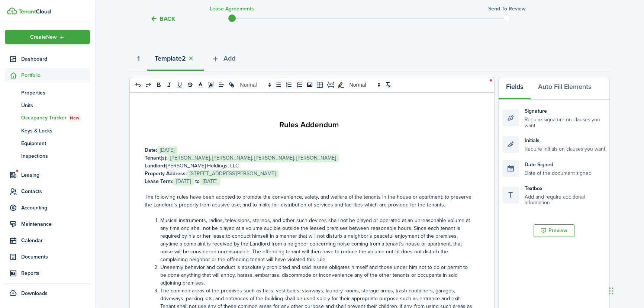
copy strong "[PERSON_NAME] Holdings, LLC"
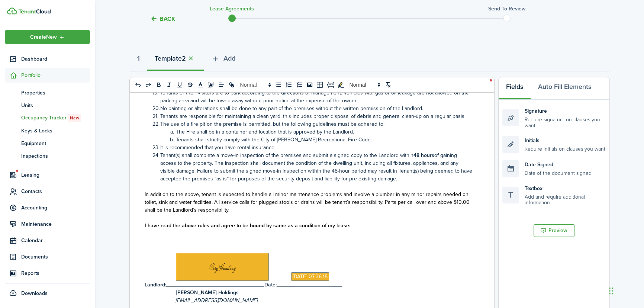
scroll to position [507, 0]
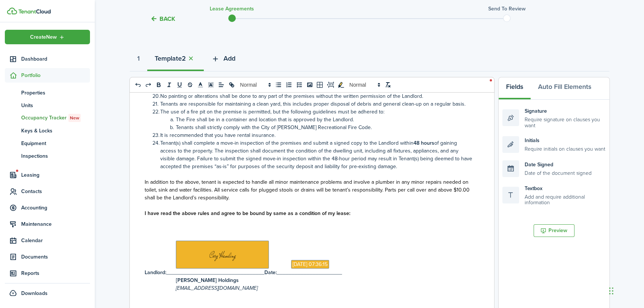
click at [227, 62] on span "Add" at bounding box center [229, 59] width 12 height 10
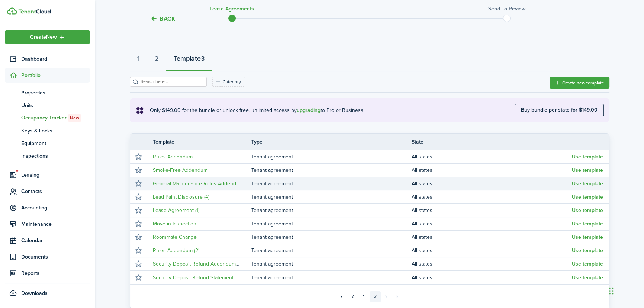
click at [431, 179] on td "Use template" at bounding box center [590, 183] width 37 height 10
click at [431, 183] on button "Use template" at bounding box center [587, 184] width 31 height 6
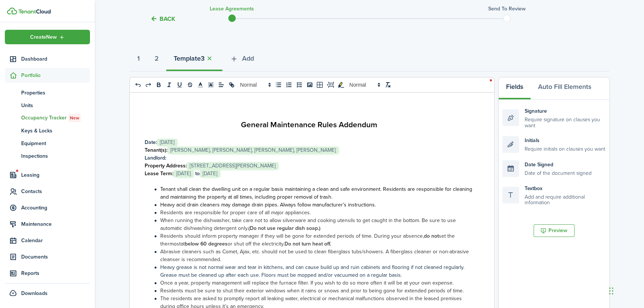
click at [180, 158] on p "Landlord:" at bounding box center [309, 158] width 329 height 8
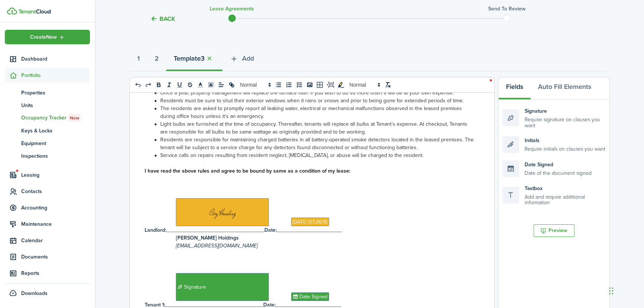
scroll to position [169, 0]
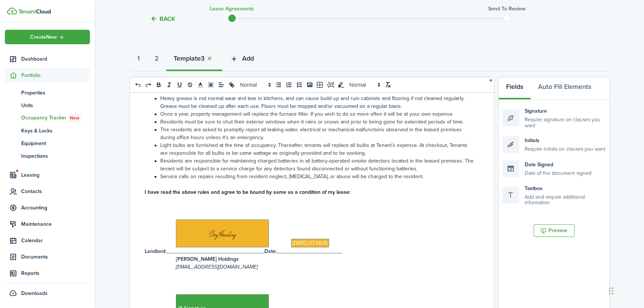
click at [238, 59] on icon "button" at bounding box center [234, 59] width 9 height 8
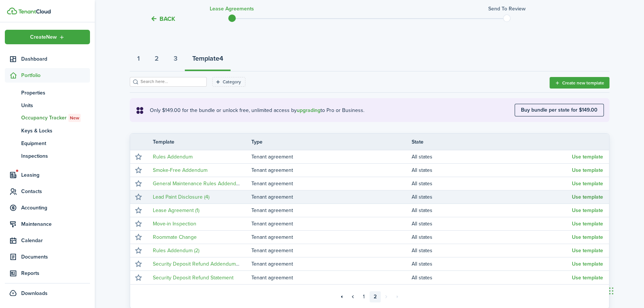
click at [431, 195] on button "Use template" at bounding box center [587, 197] width 31 height 6
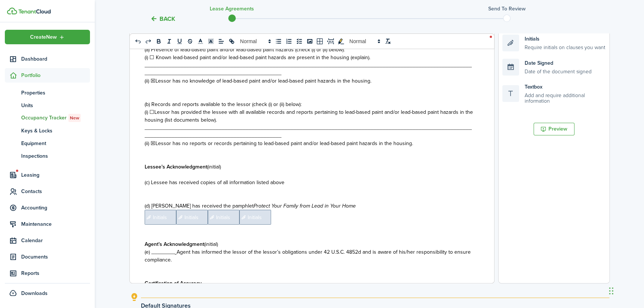
scroll to position [33, 0]
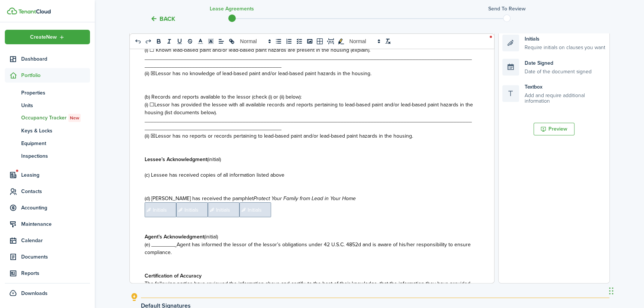
click at [169, 210] on span "Initials" at bounding box center [161, 209] width 32 height 15
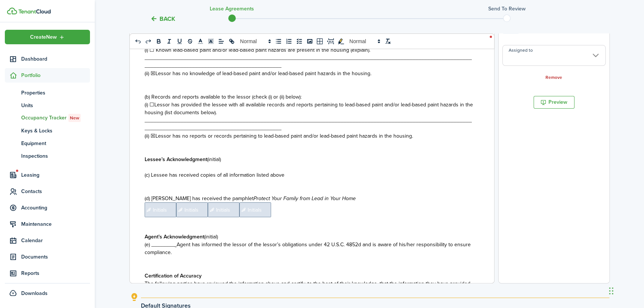
click at [431, 54] on input "Assigned to" at bounding box center [553, 55] width 103 height 21
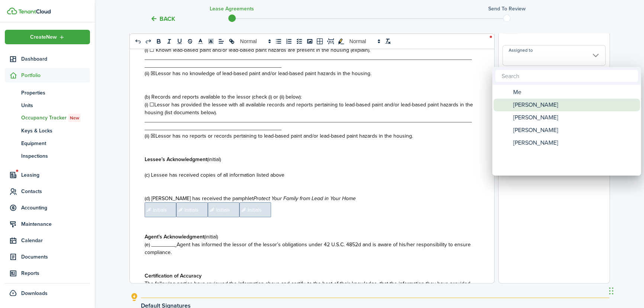
click at [431, 100] on span "[PERSON_NAME]" at bounding box center [535, 104] width 45 height 13
type input "[PERSON_NAME]"
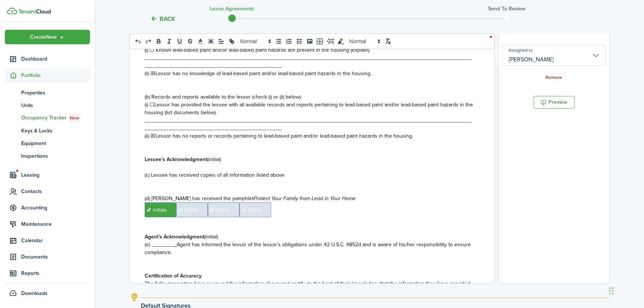
click at [188, 209] on span "Initials" at bounding box center [192, 209] width 32 height 15
click at [431, 62] on input "Assigned to" at bounding box center [553, 55] width 103 height 21
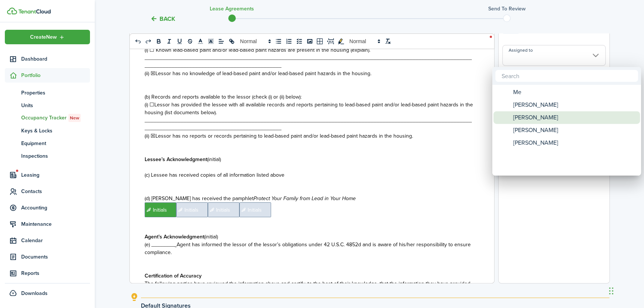
click at [431, 114] on span "[PERSON_NAME]" at bounding box center [535, 117] width 45 height 13
type input "[PERSON_NAME]"
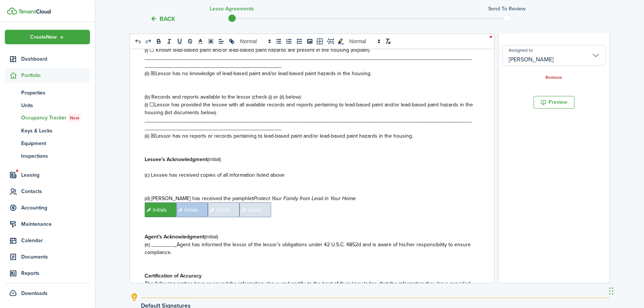
click at [221, 210] on span "Initials" at bounding box center [224, 209] width 32 height 15
click at [431, 53] on input "Assigned to" at bounding box center [553, 55] width 103 height 21
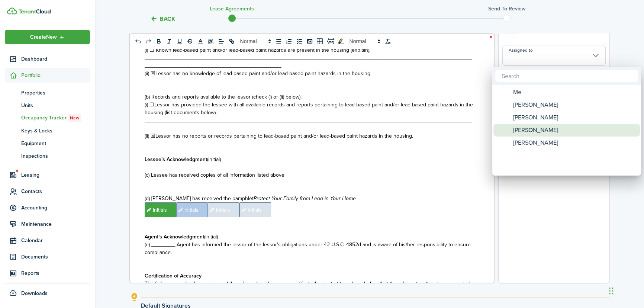
click at [431, 129] on span "[PERSON_NAME]" at bounding box center [535, 130] width 45 height 13
type input "[PERSON_NAME]"
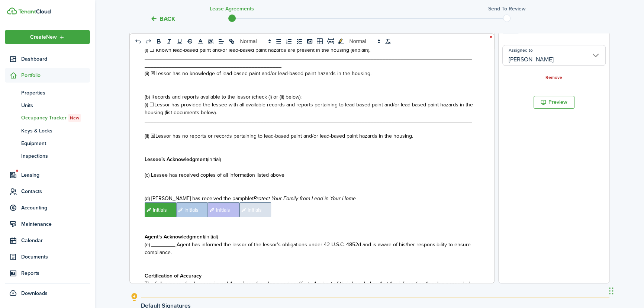
click at [253, 210] on span "Initials" at bounding box center [255, 209] width 32 height 15
click at [431, 59] on input "Assigned to" at bounding box center [553, 55] width 103 height 21
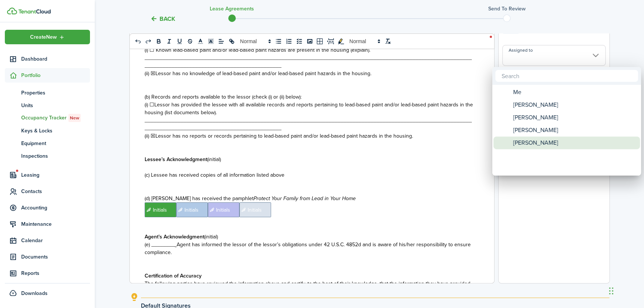
click at [431, 139] on span "[PERSON_NAME]" at bounding box center [535, 142] width 45 height 13
type input "[PERSON_NAME]"
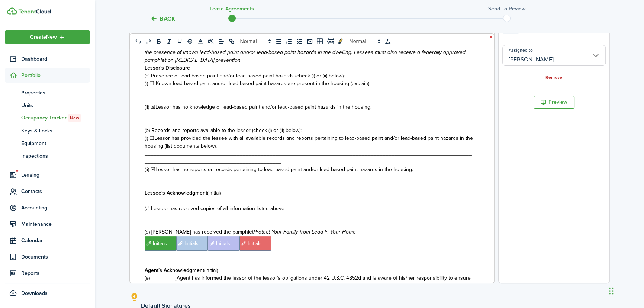
scroll to position [0, 0]
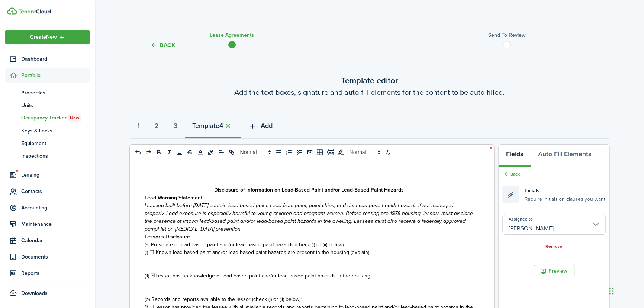
click at [257, 124] on icon "button" at bounding box center [252, 126] width 9 height 8
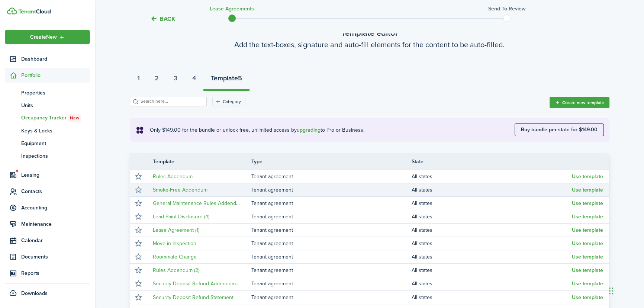
scroll to position [67, 0]
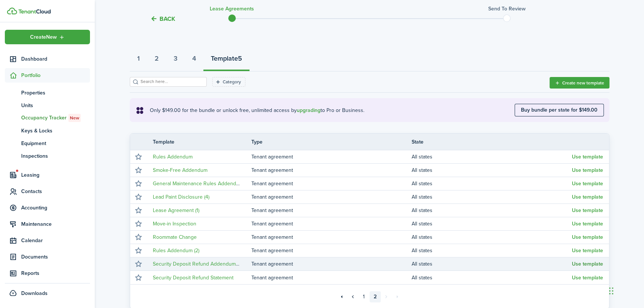
click at [431, 262] on button "Use template" at bounding box center [587, 264] width 31 height 6
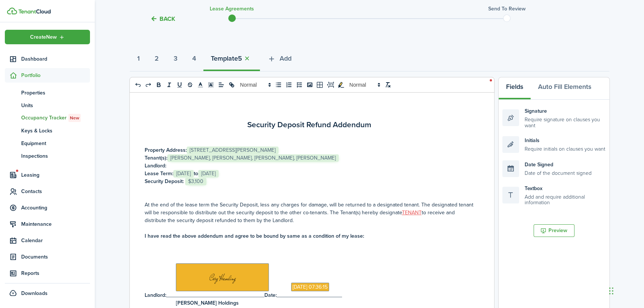
click at [188, 166] on p "Landlord:" at bounding box center [309, 166] width 329 height 8
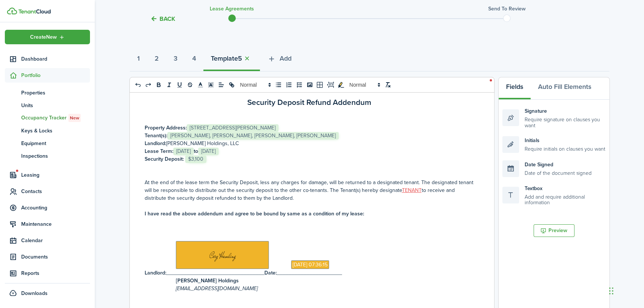
scroll to position [33, 0]
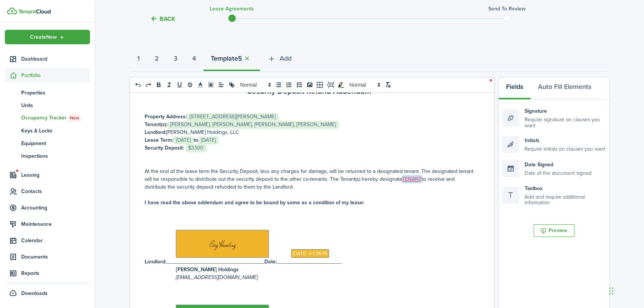
drag, startPoint x: 418, startPoint y: 178, endPoint x: 398, endPoint y: 180, distance: 19.8
click at [402, 180] on u "TENANT" at bounding box center [412, 179] width 20 height 8
drag, startPoint x: 400, startPoint y: 177, endPoint x: 439, endPoint y: 176, distance: 38.7
click at [431, 176] on p "At the end of the lease term the Security Deposit, less any charges for damage,…" at bounding box center [309, 178] width 329 height 23
click at [156, 85] on icon "bold" at bounding box center [158, 84] width 7 height 7
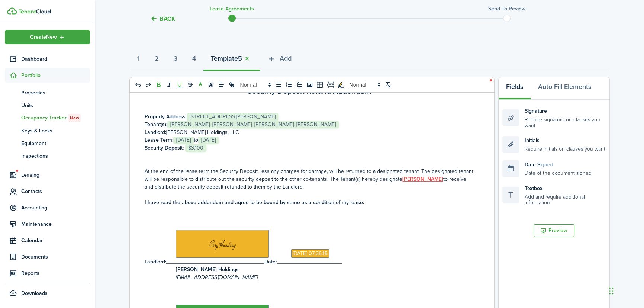
click at [201, 84] on polyline at bounding box center [200, 83] width 3 height 3
click at [199, 91] on span at bounding box center [201, 94] width 6 height 6
click at [298, 164] on p at bounding box center [309, 163] width 329 height 8
click at [417, 184] on p "At the end of the lease term the Security Deposit, less any charges for damage,…" at bounding box center [309, 178] width 329 height 23
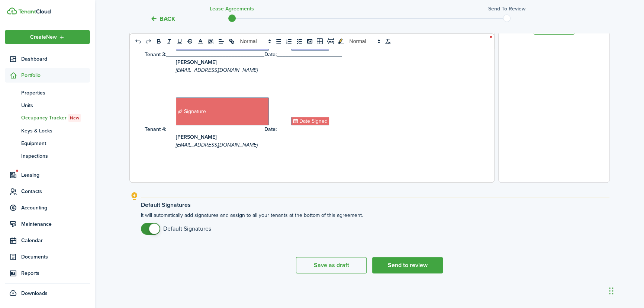
scroll to position [270, 0]
click at [408, 264] on button "Send to review" at bounding box center [407, 264] width 71 height 16
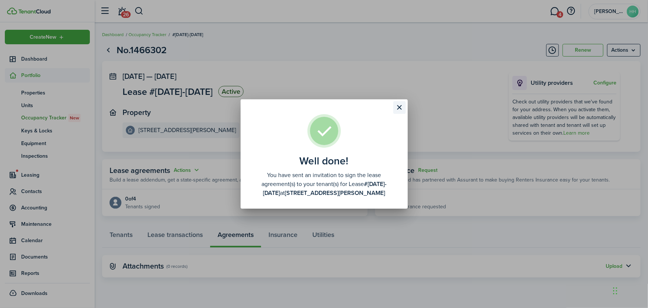
click at [401, 108] on button "Close modal" at bounding box center [400, 107] width 13 height 13
